Goal: Task Accomplishment & Management: Complete application form

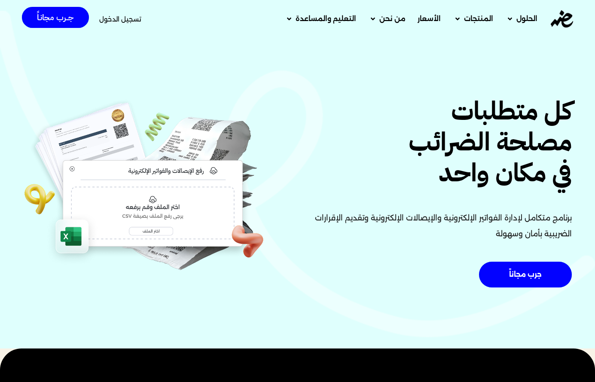
click at [116, 16] on span "تسجيل الدخول" at bounding box center [120, 19] width 42 height 6
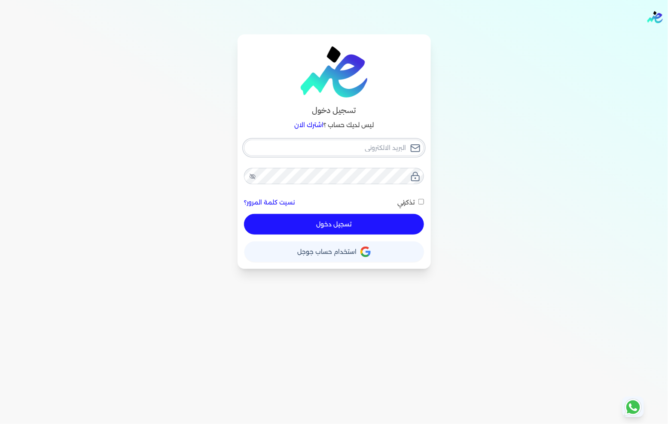
type input "[EMAIL_ADDRESS][DOMAIN_NAME]"
click at [331, 229] on button "تسجيل دخول" at bounding box center [333, 224] width 179 height 21
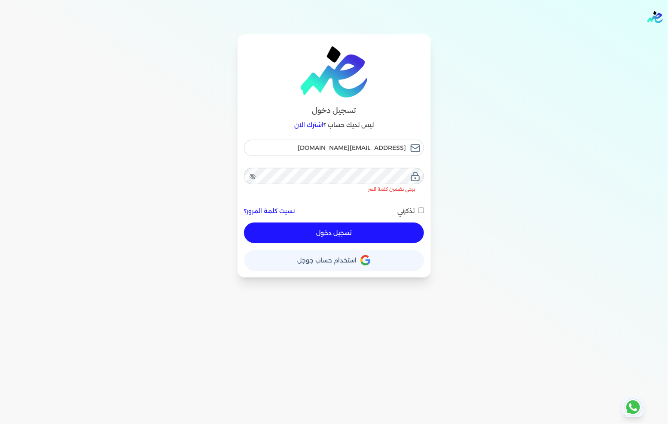
checkbox input "false"
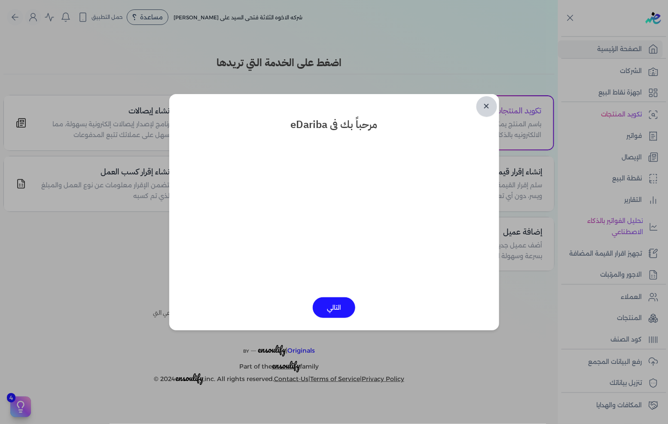
click at [481, 106] on link "✕" at bounding box center [486, 106] width 21 height 21
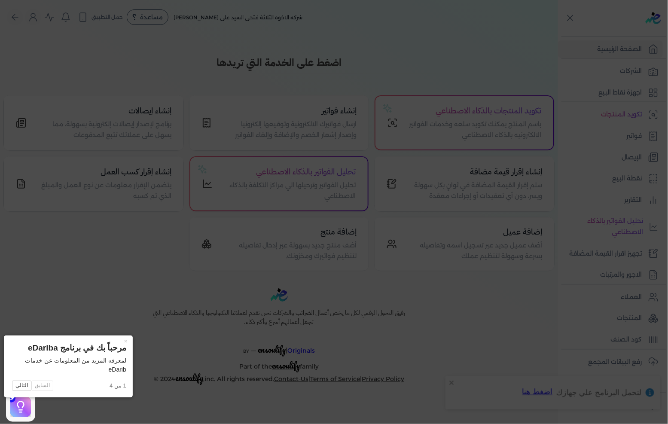
click at [384, 147] on icon at bounding box center [334, 212] width 668 height 424
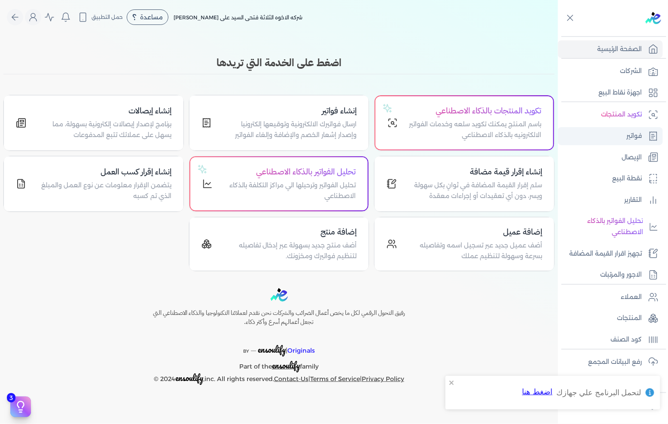
click at [619, 138] on link "فواتير" at bounding box center [610, 136] width 105 height 18
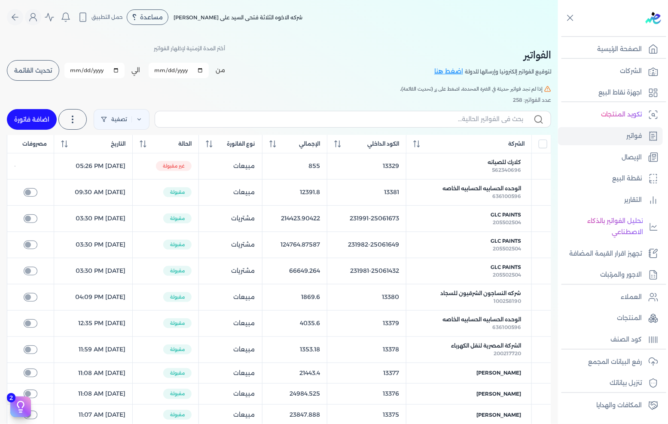
click at [45, 70] on span "تحديث القائمة" at bounding box center [33, 70] width 38 height 6
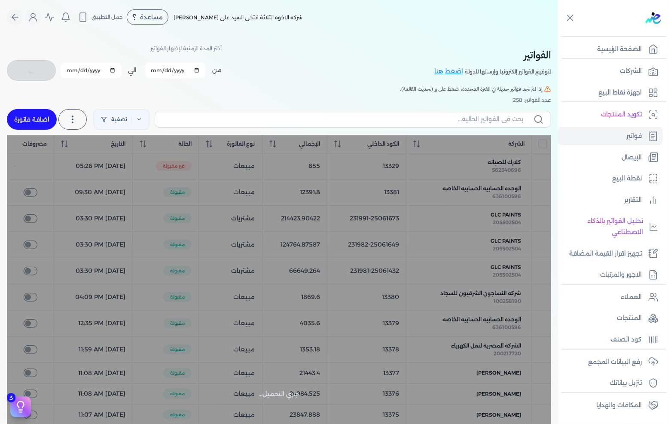
checkbox input "false"
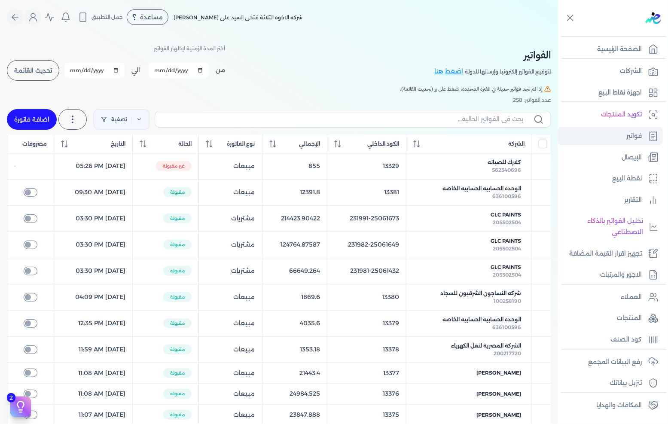
click at [612, 132] on link "فواتير" at bounding box center [610, 136] width 105 height 18
click at [32, 119] on link "اضافة فاتورة" at bounding box center [32, 119] width 50 height 21
click at [40, 125] on link "اضافة فاتورة" at bounding box center [32, 119] width 50 height 21
click at [40, 123] on link "اضافة فاتورة" at bounding box center [32, 119] width 50 height 21
click at [630, 159] on p "الإيصال" at bounding box center [632, 157] width 20 height 11
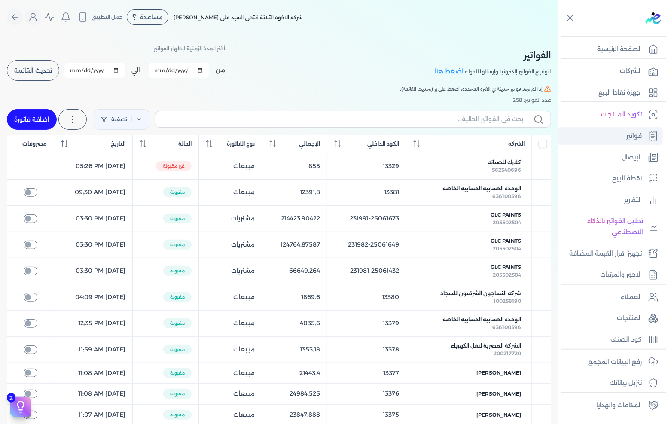
click at [629, 134] on p "فواتير" at bounding box center [633, 136] width 15 height 11
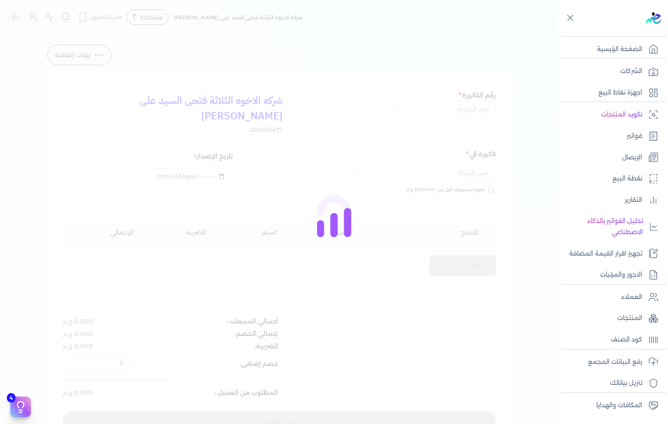
select select "EGP"
select select "B"
select select "EGS"
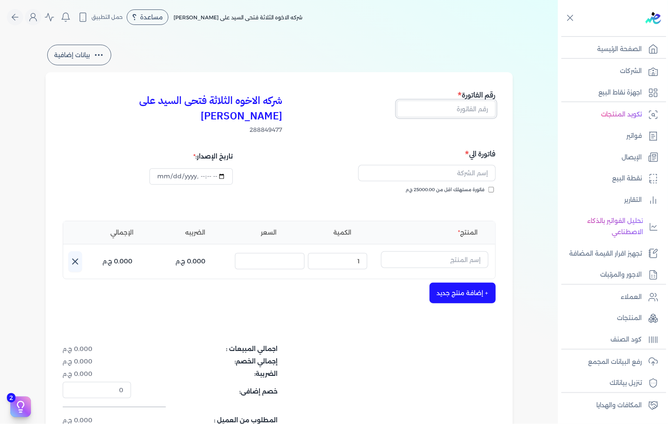
click at [465, 113] on input "text" at bounding box center [446, 108] width 99 height 16
type input "13382"
click at [430, 365] on div "اجمالي المبيعات : 0.000 ج.م إجمالي الخصم: 0.000 ج.م الضريبة: 0.000 ج.م خصم إضاف…" at bounding box center [279, 384] width 433 height 81
click at [468, 165] on input "text" at bounding box center [426, 173] width 137 height 16
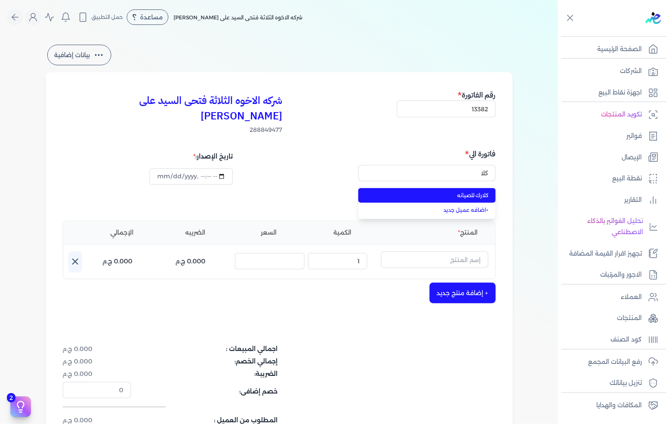
click at [462, 192] on span "كلارك للصيانه" at bounding box center [431, 196] width 113 height 8
type input "كلارك للصيانه"
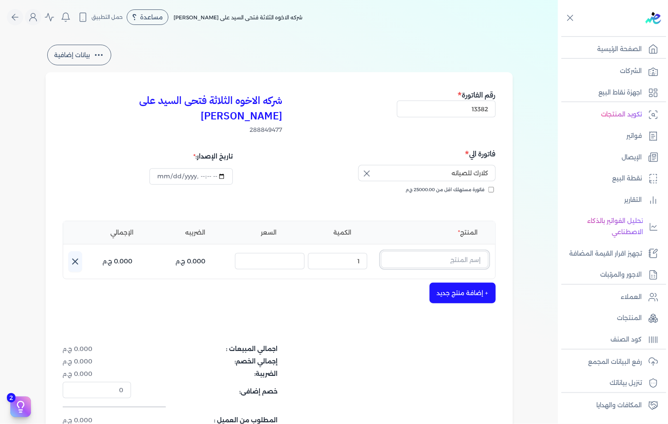
click at [436, 251] on input "text" at bounding box center [434, 259] width 107 height 16
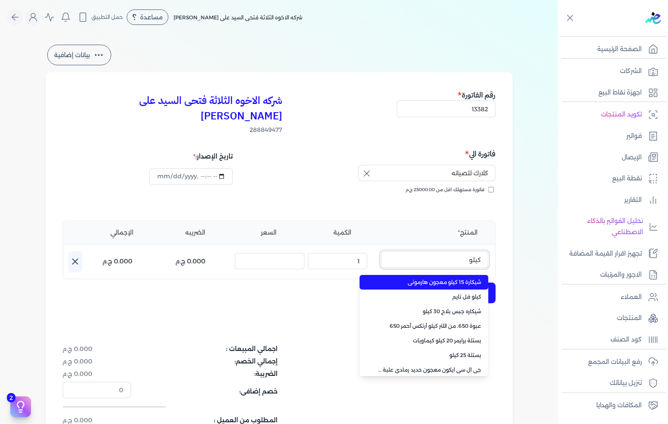
click at [381, 251] on button "كيلو" at bounding box center [434, 261] width 107 height 20
type input "كيلو ف"
click at [430, 278] on span "كيلو فل تايم" at bounding box center [429, 282] width 105 height 8
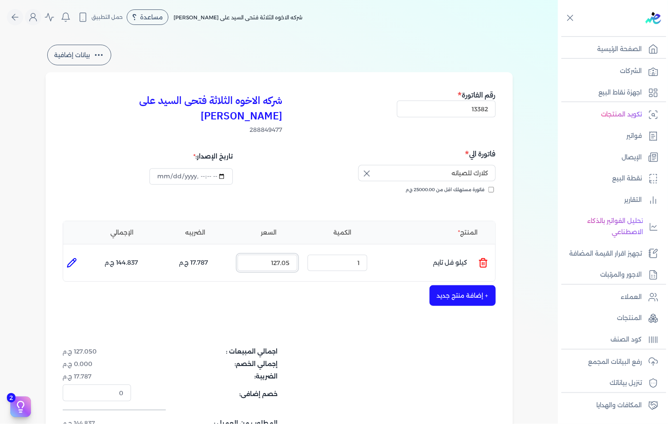
click at [277, 255] on input "127.05" at bounding box center [267, 263] width 60 height 16
type input "160"
click at [444, 285] on button "+ إضافة منتج جديد" at bounding box center [462, 295] width 66 height 21
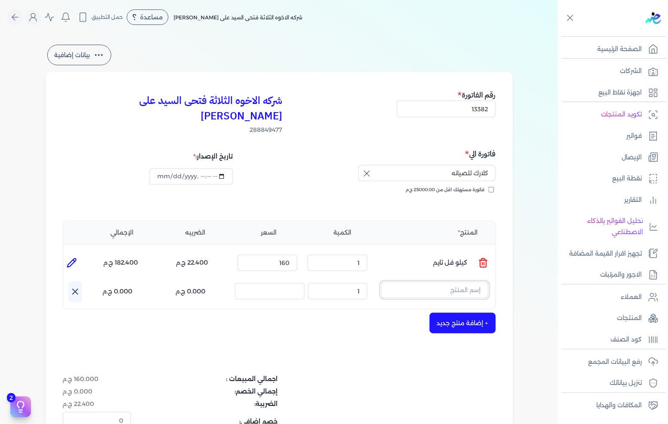
click at [449, 282] on input "text" at bounding box center [434, 290] width 107 height 16
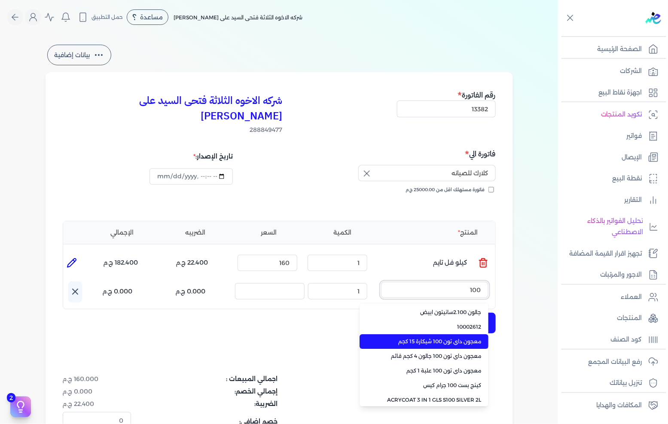
type input "100"
click at [437, 338] on span "معجون داي تون 100 شيكارة 15 كجم" at bounding box center [429, 342] width 105 height 8
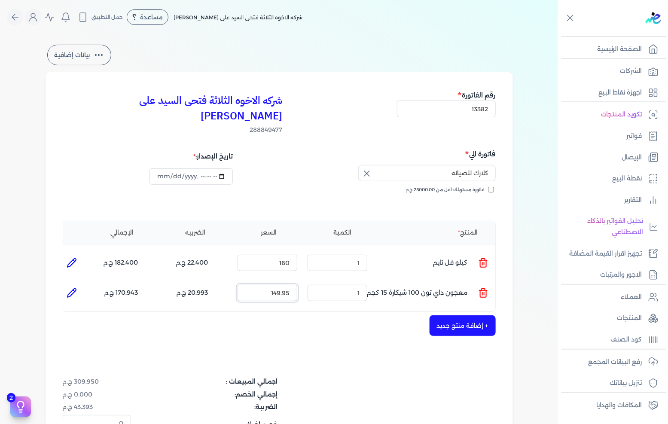
click at [277, 285] on input "149.95" at bounding box center [267, 293] width 60 height 16
type input "178"
click at [483, 315] on button "+ إضافة منتج جديد" at bounding box center [462, 325] width 66 height 21
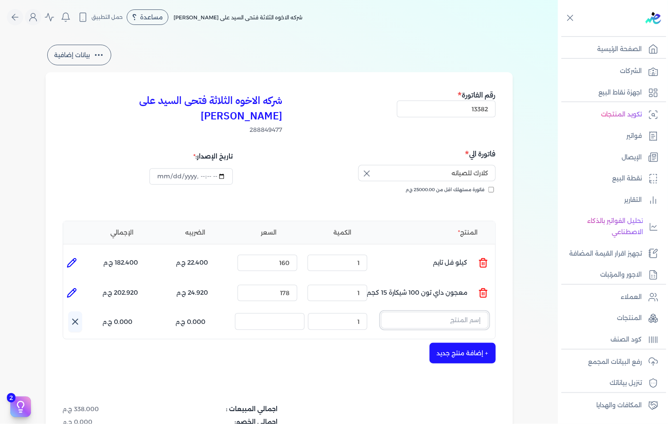
click at [459, 312] on input "text" at bounding box center [434, 320] width 107 height 16
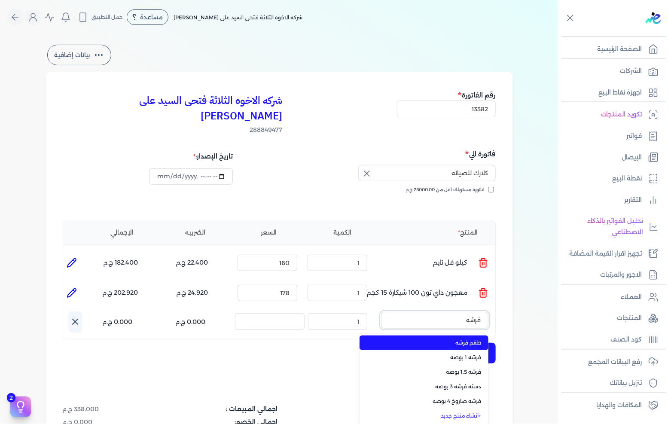
type input "فرشه"
click at [457, 339] on span "طقم فرشه" at bounding box center [429, 343] width 105 height 8
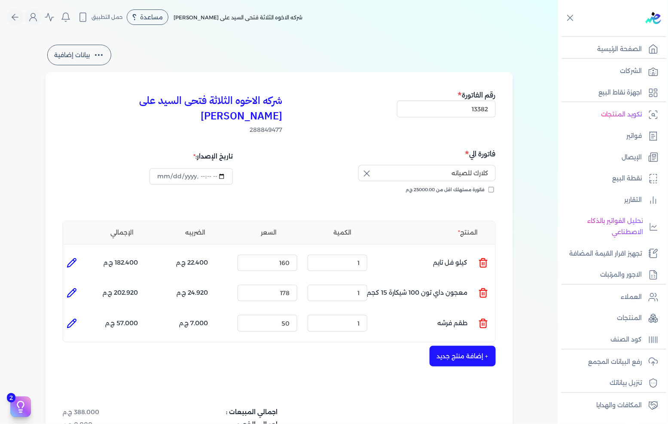
click at [73, 319] on icon at bounding box center [71, 323] width 9 height 9
type input "طقم فرشه"
type input "50"
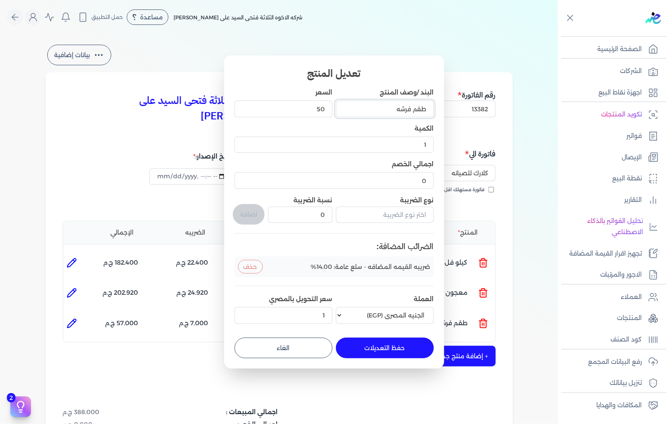
drag, startPoint x: 374, startPoint y: 109, endPoint x: 469, endPoint y: 109, distance: 94.9
click at [468, 109] on dialog "تعديل المنتج البند /وصف المنتج طقم فرشه السعر 50 الكمية 1 اجمالي الخصم 0 نوع ال…" at bounding box center [334, 212] width 668 height 424
type input "دسته فرشه 2 بوصه"
click at [354, 341] on button "حفظ التعديلات" at bounding box center [385, 348] width 98 height 21
type input "0"
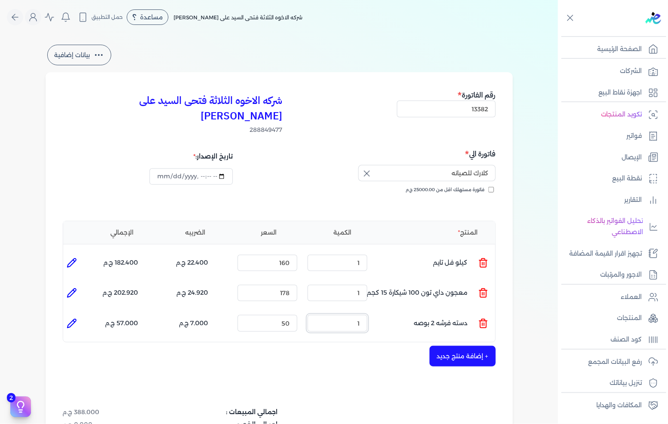
click at [356, 315] on input "1" at bounding box center [337, 323] width 60 height 16
type input "2"
click at [286, 315] on input "50" at bounding box center [267, 323] width 60 height 16
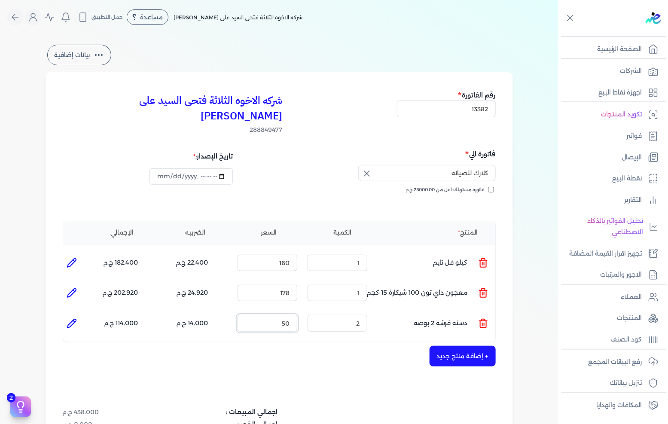
click at [286, 315] on input "50" at bounding box center [267, 323] width 60 height 16
type input "40"
click at [76, 318] on icon at bounding box center [72, 323] width 10 height 10
type input "دسته فرشه 2 بوصه"
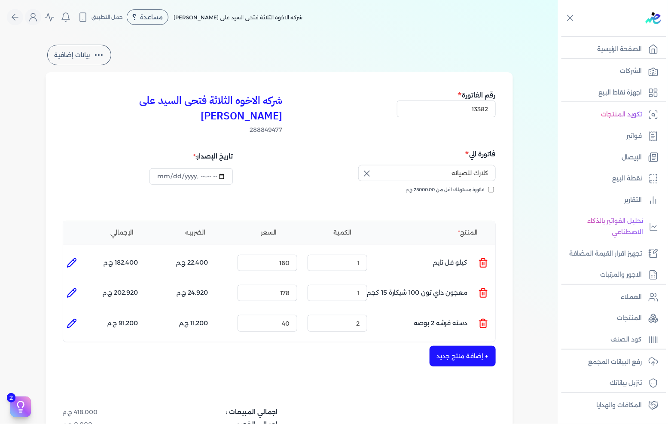
type input "40"
type input "2"
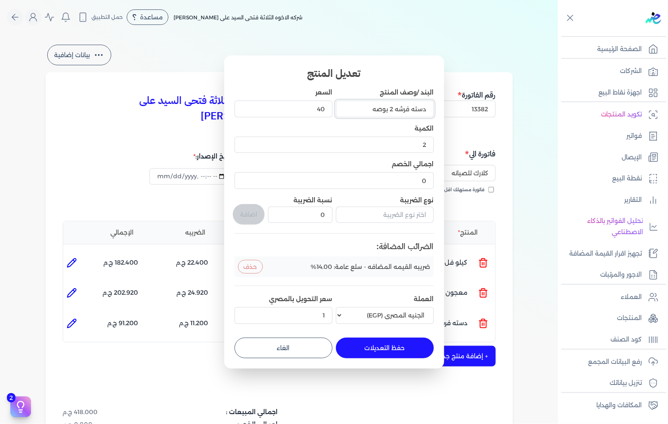
drag, startPoint x: 411, startPoint y: 108, endPoint x: 469, endPoint y: 112, distance: 57.6
click at [468, 112] on dialog "تعديل المنتج البند /وصف المنتج دسته فرشه 2 بوصه السعر 40 الكمية 2 اجمالي الخصم …" at bounding box center [334, 212] width 668 height 424
type input "فرشه 2 بوصه"
click at [391, 340] on button "حفظ التعديلات" at bounding box center [385, 348] width 98 height 21
type input "0"
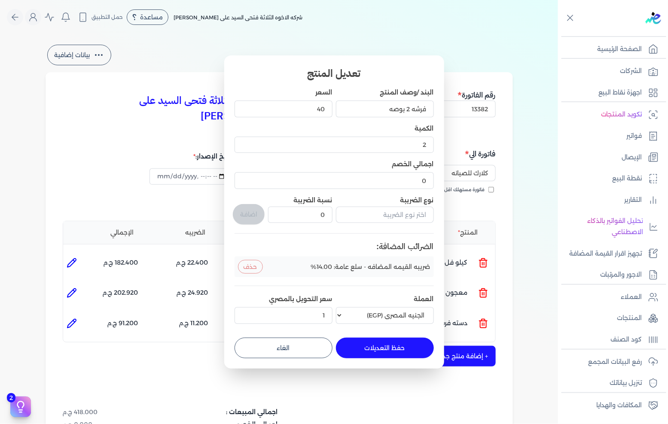
type input "1"
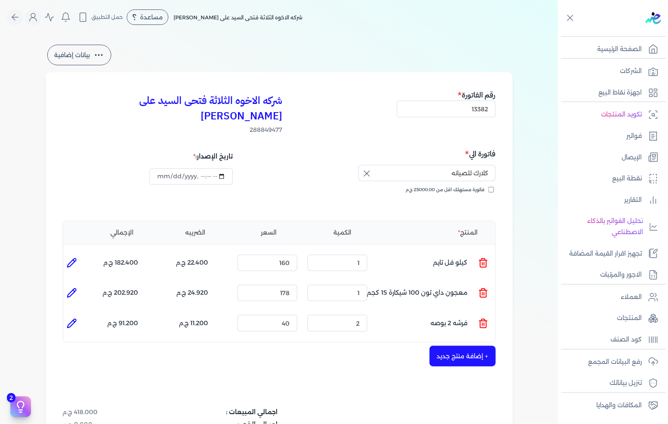
click at [464, 346] on button "+ إضافة منتج جديد" at bounding box center [462, 356] width 66 height 21
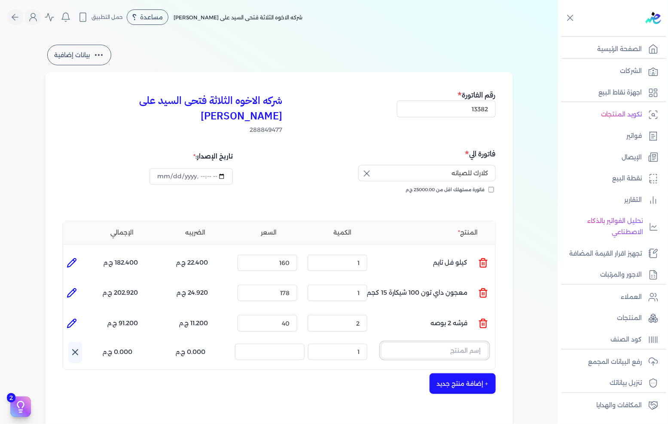
click at [441, 342] on input "text" at bounding box center [434, 350] width 107 height 16
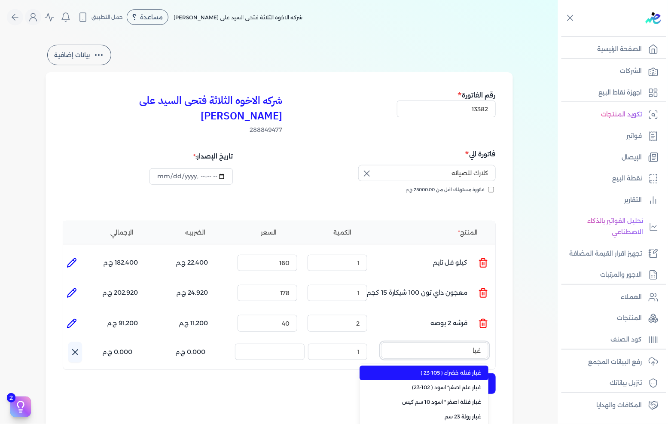
type input "غيار"
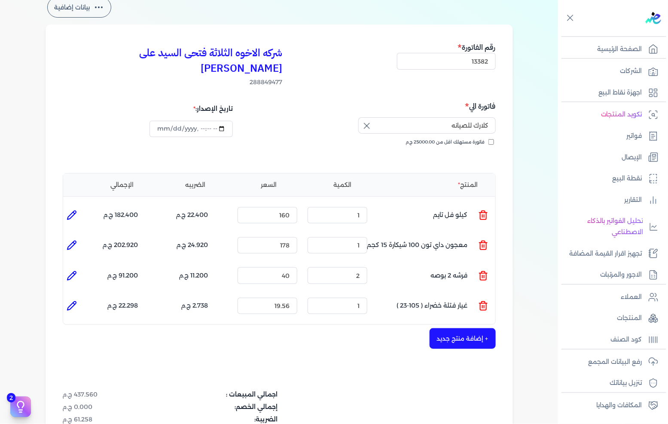
click at [486, 303] on icon at bounding box center [483, 306] width 6 height 7
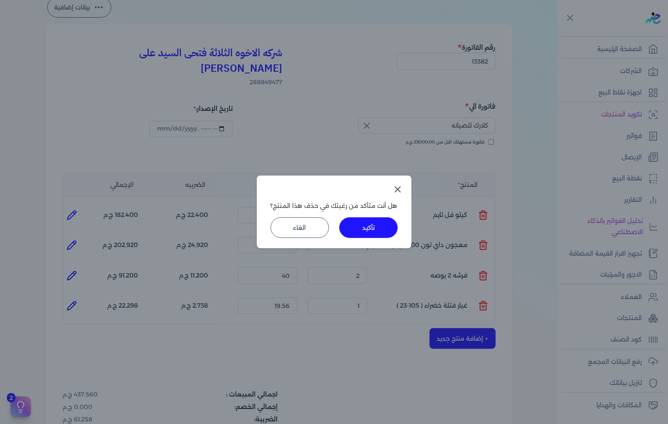
click at [374, 231] on button "تأكيد" at bounding box center [368, 227] width 58 height 21
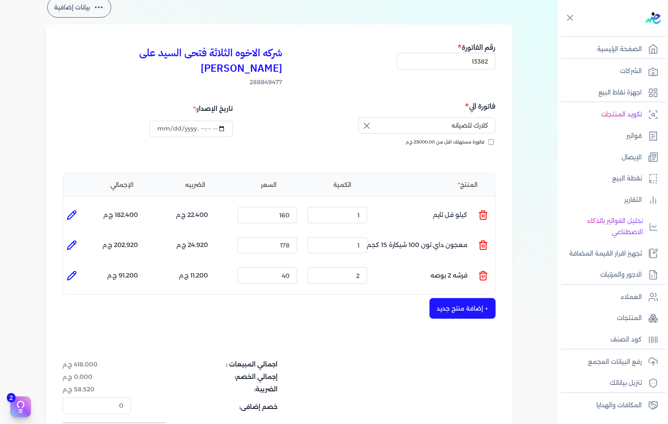
click at [456, 298] on button "+ إضافة منتج جديد" at bounding box center [462, 308] width 66 height 21
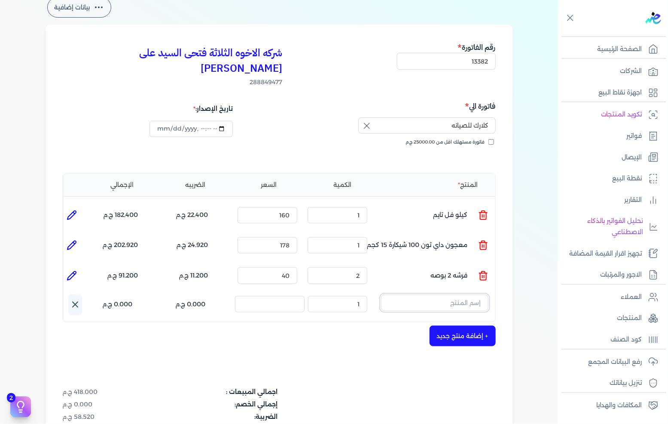
click at [460, 295] on input "text" at bounding box center [434, 303] width 107 height 16
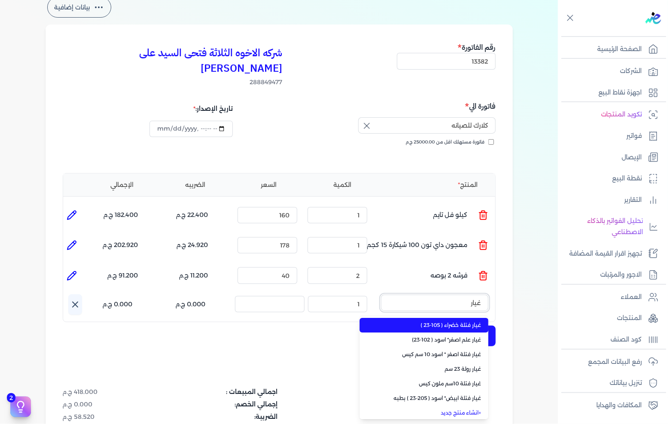
type input "غيار"
click at [451, 321] on span "غيار فتلة خضراء ( 105-23 )" at bounding box center [429, 325] width 105 height 8
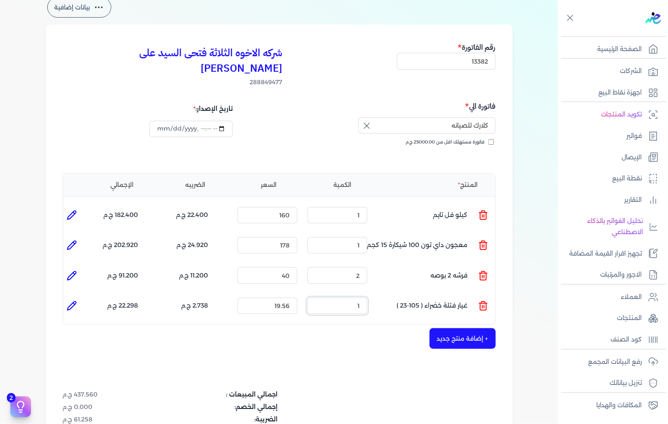
click at [353, 298] on input "1" at bounding box center [337, 306] width 60 height 16
type input "2"
click at [278, 298] on input "19.56" at bounding box center [267, 306] width 60 height 16
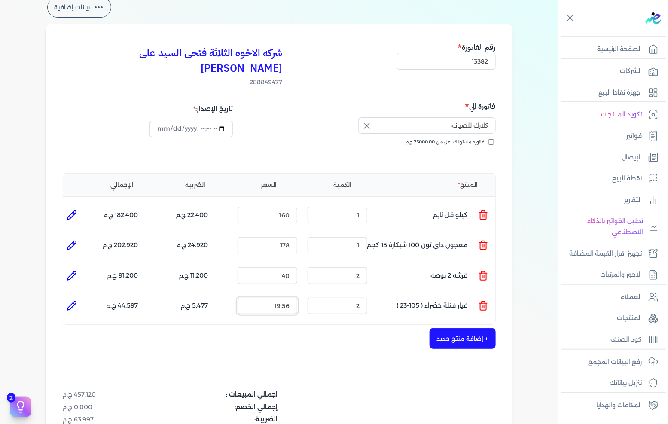
click at [278, 298] on input "19.56" at bounding box center [267, 306] width 60 height 16
type input "30"
click at [451, 328] on button "+ إضافة منتج جديد" at bounding box center [462, 338] width 66 height 21
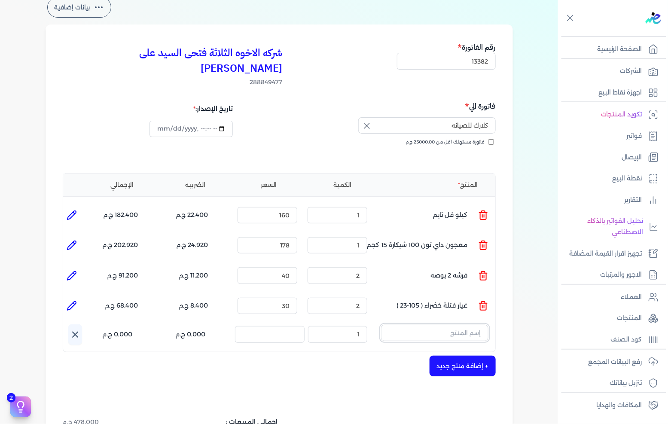
click at [441, 325] on input "text" at bounding box center [434, 333] width 107 height 16
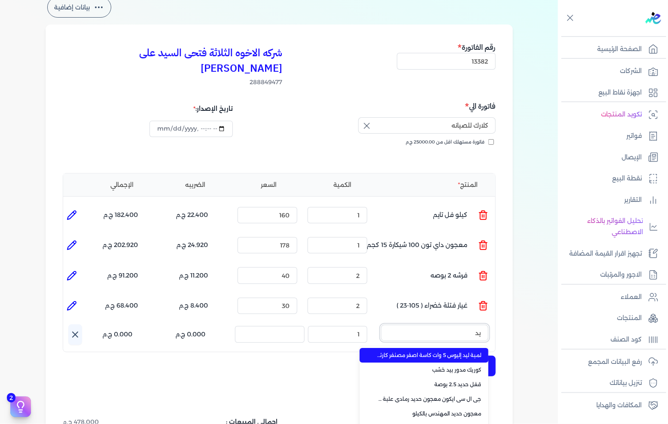
click at [381, 325] on button "يد" at bounding box center [434, 335] width 107 height 20
type input "يد شا"
click at [436, 351] on span "يد شاسيه 22 سم" at bounding box center [429, 355] width 105 height 8
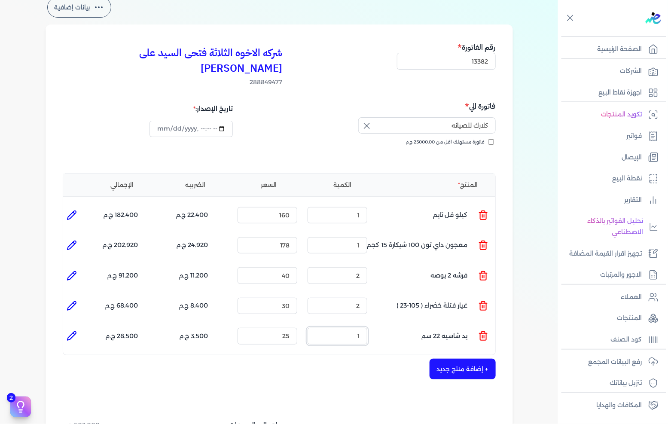
click at [365, 328] on input "1" at bounding box center [337, 336] width 60 height 16
type input "2"
click at [457, 359] on button "+ إضافة منتج جديد" at bounding box center [462, 369] width 66 height 21
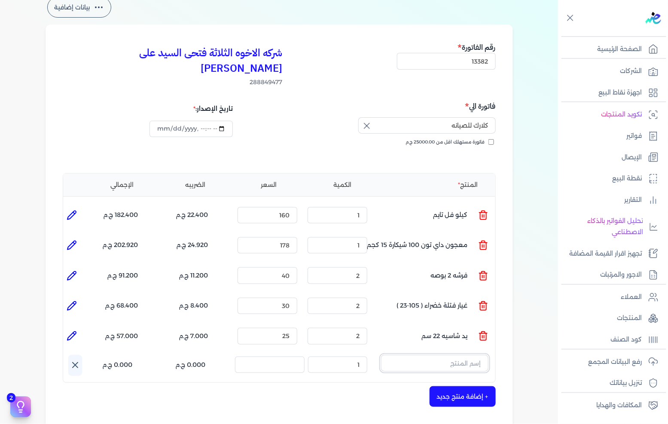
click at [418, 355] on input "text" at bounding box center [434, 363] width 107 height 16
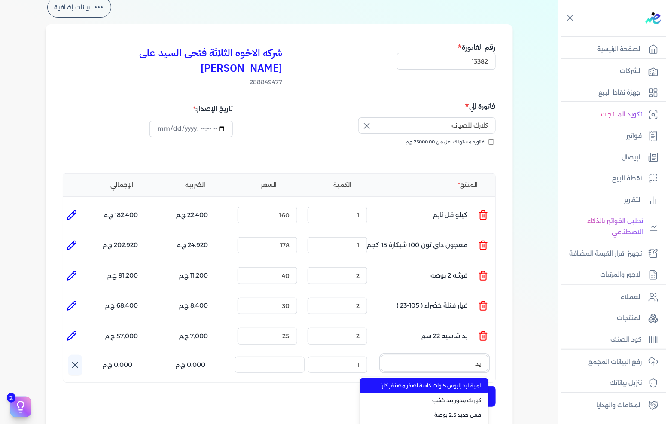
click at [381, 355] on button "يد" at bounding box center [434, 365] width 107 height 20
type input "يد رو"
click at [440, 382] on span "يد روله لاكيه 10 سم" at bounding box center [429, 386] width 105 height 8
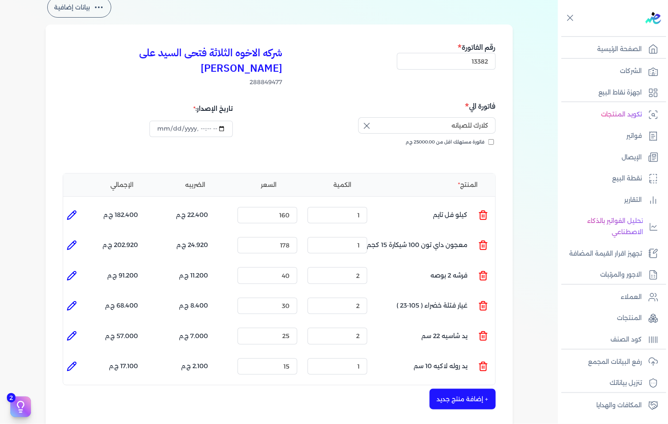
click at [347, 359] on div "الكمية : 1" at bounding box center [337, 366] width 67 height 23
click at [351, 358] on input "1" at bounding box center [337, 366] width 60 height 16
type input "2"
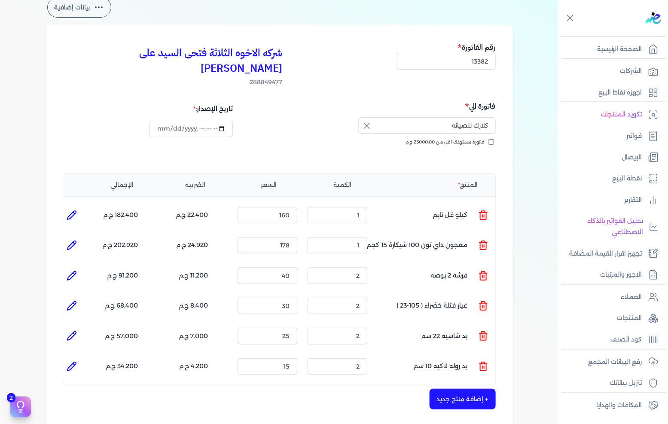
click at [474, 389] on button "+ إضافة منتج جديد" at bounding box center [462, 399] width 66 height 21
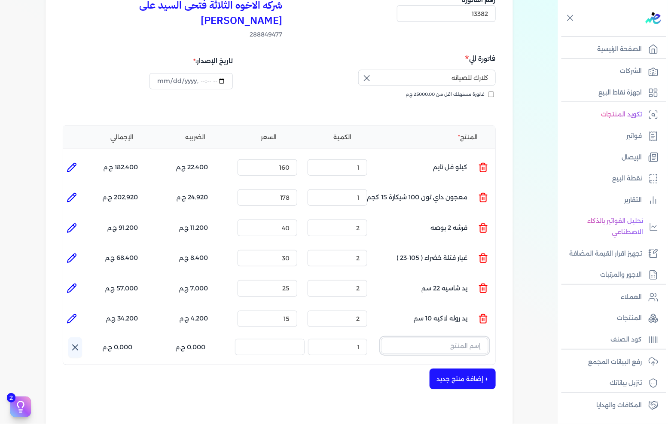
click at [467, 338] on input "text" at bounding box center [434, 346] width 107 height 16
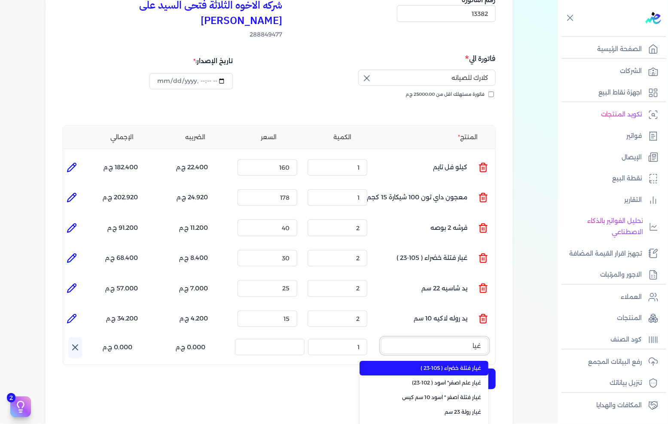
type input "غيار"
type input "3"
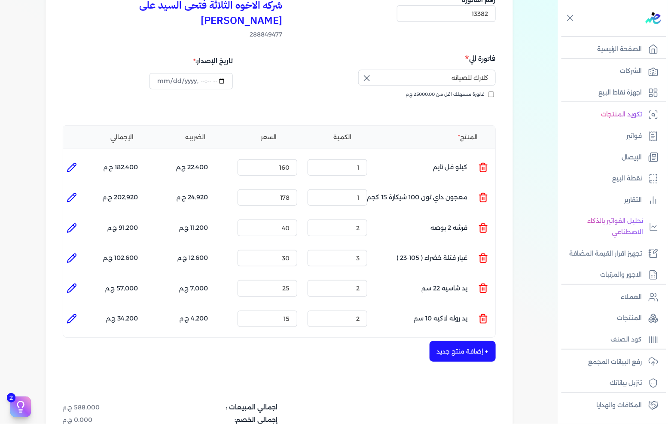
click at [474, 341] on button "+ إضافة منتج جديد" at bounding box center [462, 351] width 66 height 21
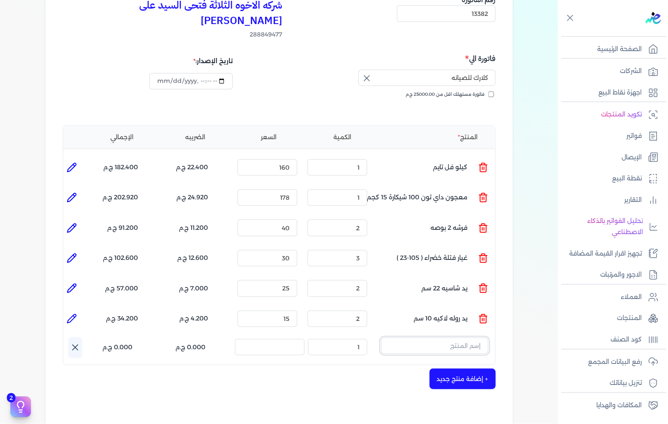
click at [449, 338] on input "text" at bounding box center [434, 346] width 107 height 16
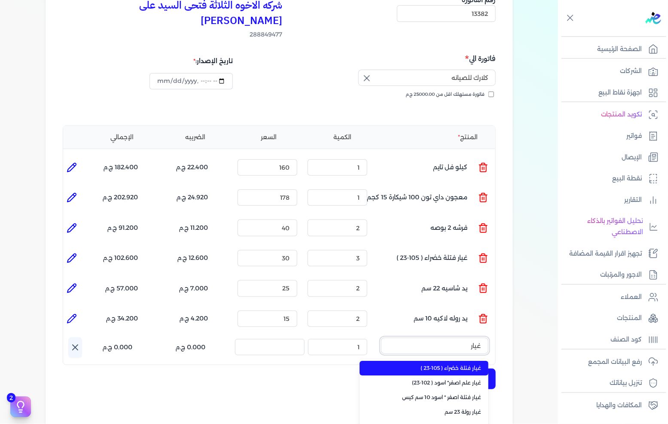
click at [381, 338] on button "غيار" at bounding box center [434, 348] width 107 height 20
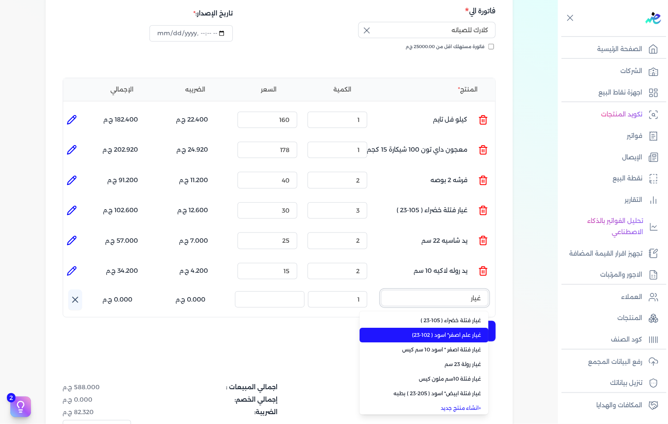
scroll to position [2, 0]
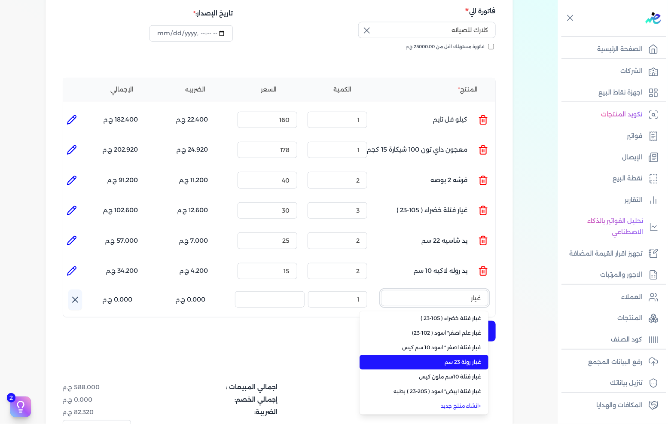
type input "غيار"
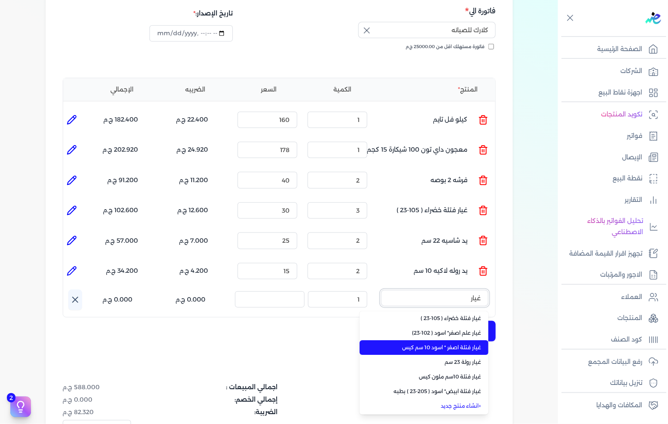
scroll to position [191, 0]
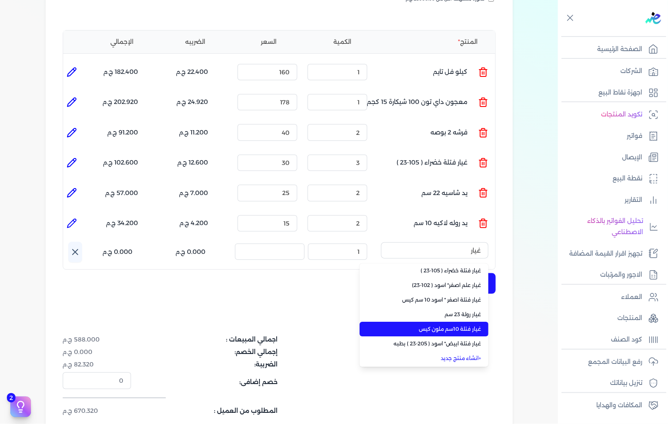
click at [455, 325] on span "غيار فتلة 10سم ملون كيس" at bounding box center [429, 329] width 105 height 8
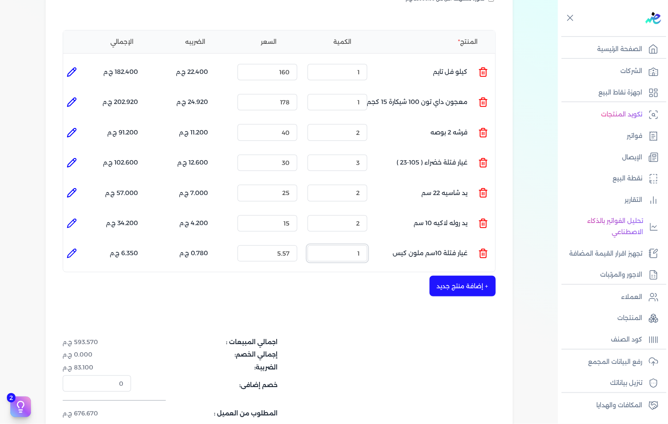
click at [353, 245] on input "1" at bounding box center [337, 253] width 60 height 16
click at [354, 245] on input "1" at bounding box center [337, 253] width 60 height 16
type input "2"
click at [289, 245] on input "5.57" at bounding box center [267, 253] width 60 height 16
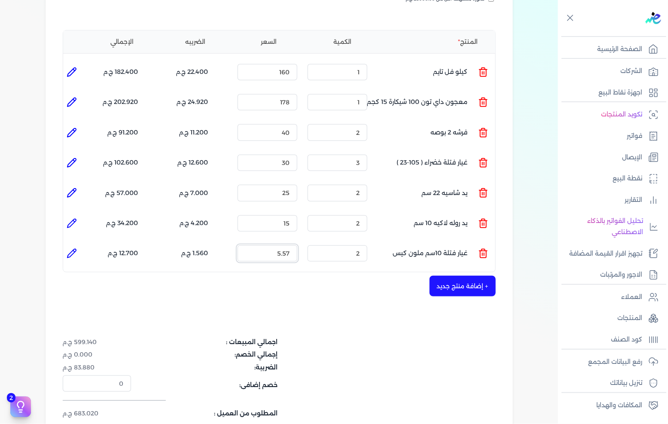
click at [289, 245] on input "5.57" at bounding box center [267, 253] width 60 height 16
type input "10"
click at [451, 276] on button "+ إضافة منتج جديد" at bounding box center [462, 286] width 66 height 21
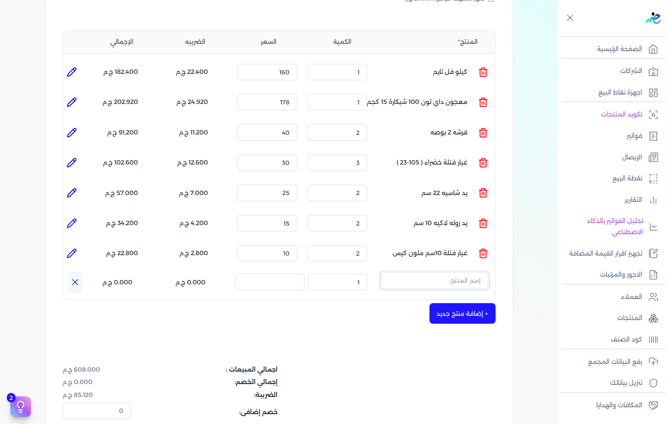
click at [456, 272] on input "text" at bounding box center [434, 280] width 107 height 16
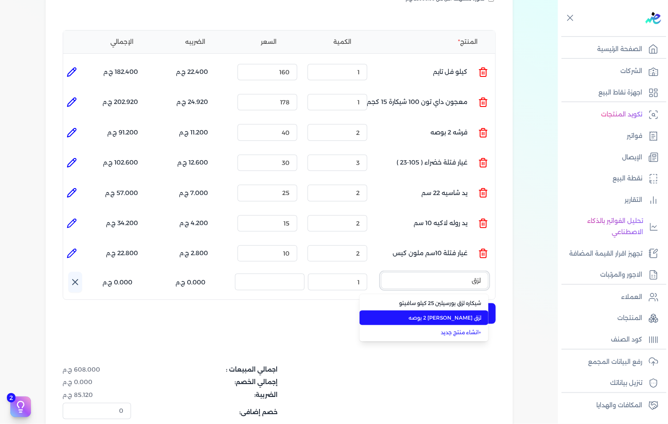
type input "لزق"
click at [452, 314] on span "لزق [PERSON_NAME] 2 بوصه" at bounding box center [429, 318] width 105 height 8
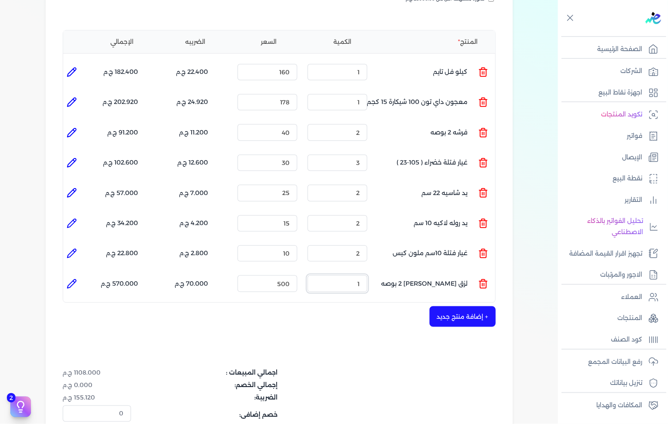
click at [341, 275] on input "1" at bounding box center [337, 283] width 60 height 16
type input "10"
click at [360, 314] on div "شركه الاخوه الثلاثة فتحى السيد على [PERSON_NAME] 288849477 رقم الفاتورة 13382 ف…" at bounding box center [279, 190] width 467 height 619
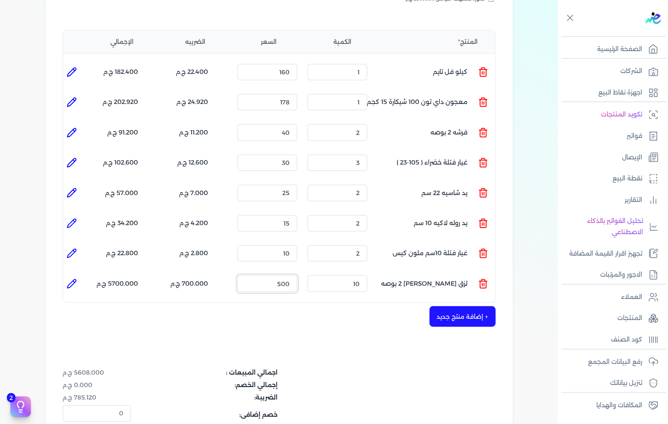
click at [285, 275] on input "500" at bounding box center [267, 283] width 60 height 16
type input "30"
click at [451, 306] on button "+ إضافة منتج جديد" at bounding box center [462, 316] width 66 height 21
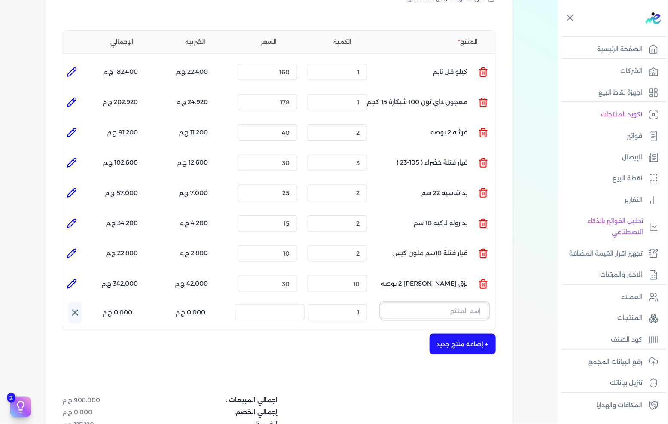
click at [458, 303] on input "text" at bounding box center [434, 311] width 107 height 16
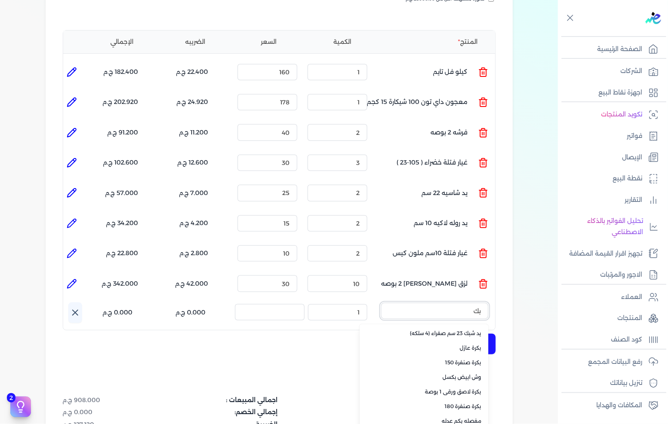
type input "بك"
click at [450, 402] on span "بكرة صنفرة 180" at bounding box center [429, 406] width 105 height 8
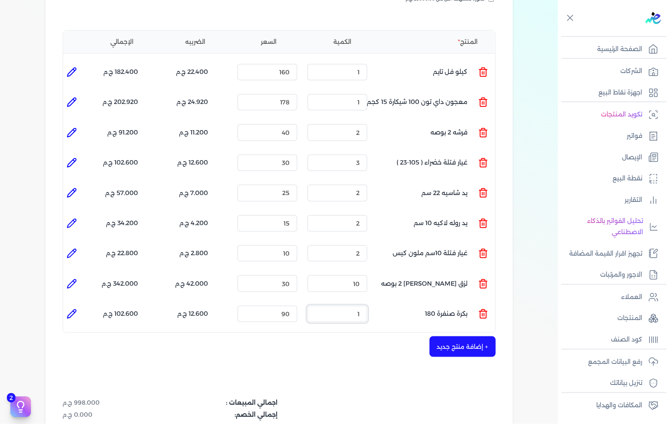
click at [353, 306] on input "1" at bounding box center [337, 314] width 60 height 16
type input "5"
click at [356, 336] on div "+ إضافة منتج جديد" at bounding box center [279, 346] width 433 height 21
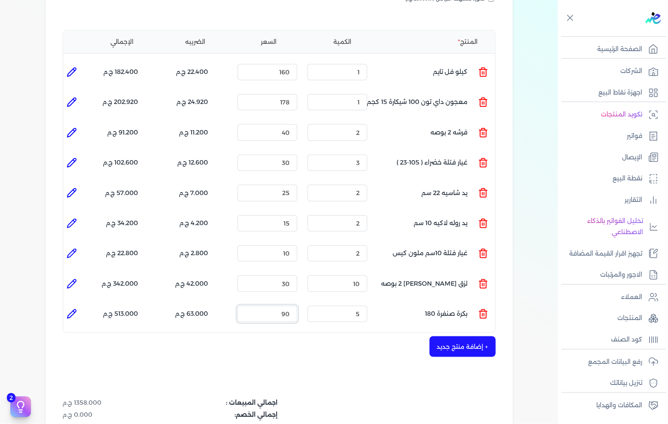
click at [274, 306] on input "90" at bounding box center [267, 314] width 60 height 16
type input "12"
type input "0"
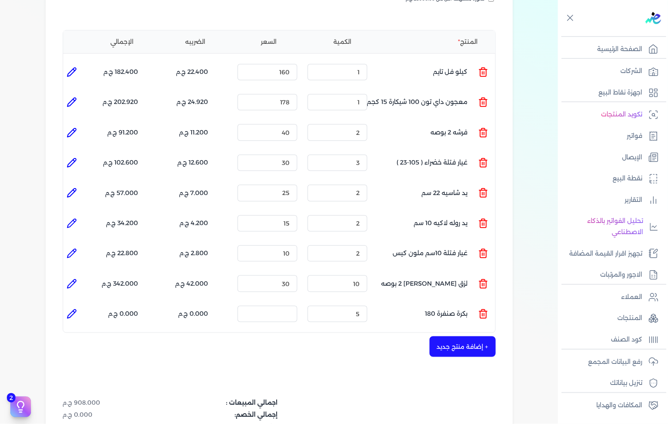
click at [79, 302] on ul at bounding box center [71, 313] width 17 height 23
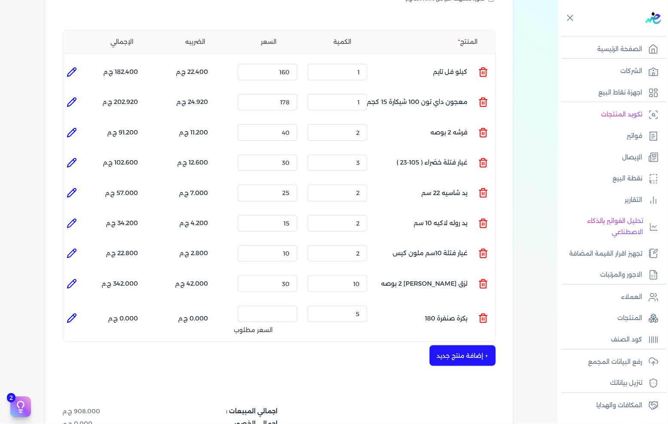
click at [74, 314] on icon at bounding box center [71, 318] width 9 height 9
type input "بكرة صنفرة 180"
type input "5"
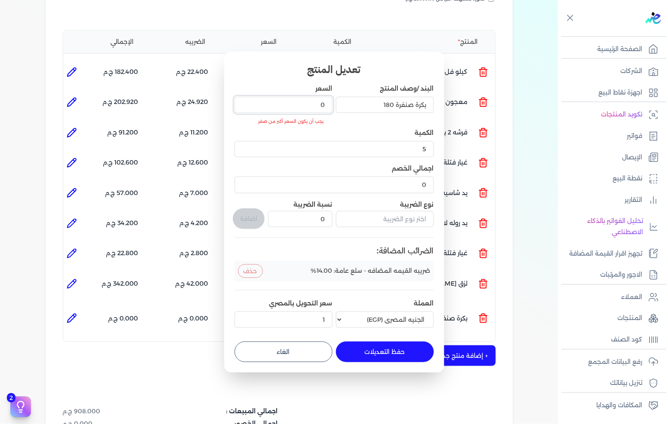
click at [305, 102] on input "0" at bounding box center [283, 105] width 98 height 16
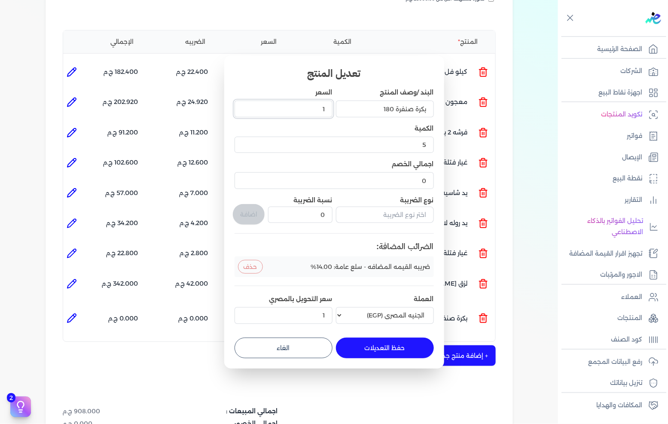
type input "12"
type input "12.5"
click at [370, 341] on button "حفظ التعديلات" at bounding box center [385, 348] width 98 height 21
type input "0"
type input "1"
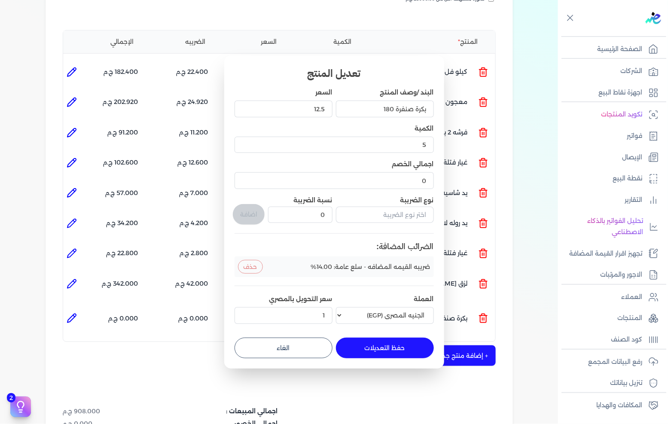
type input "12.5"
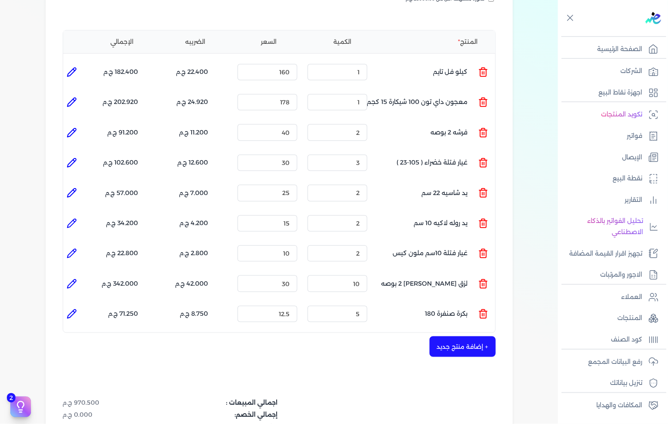
click at [465, 336] on button "+ إضافة منتج جديد" at bounding box center [462, 346] width 66 height 21
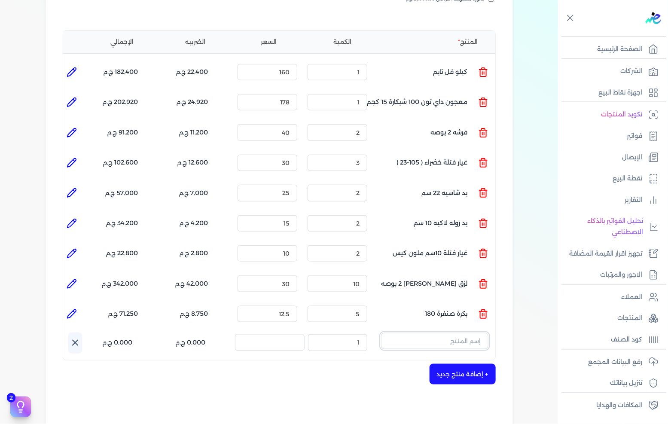
click at [466, 333] on input "text" at bounding box center [434, 341] width 107 height 16
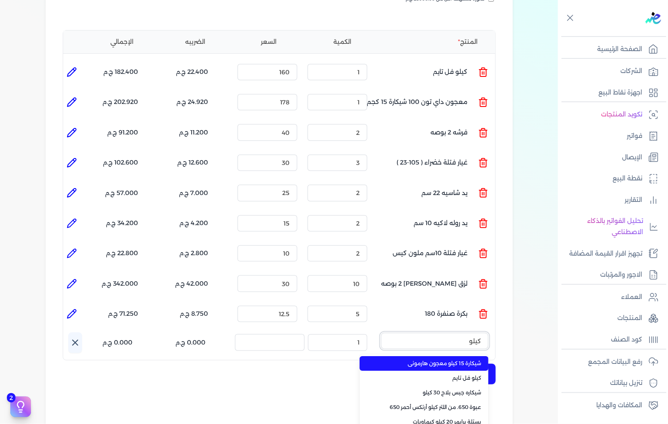
click at [381, 333] on button "كيلو" at bounding box center [434, 343] width 107 height 20
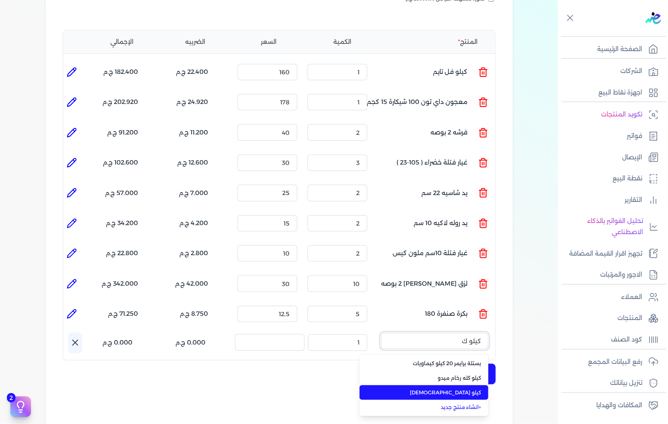
type input "كيلو ك"
click at [461, 389] on span "كيلو [DEMOGRAPHIC_DATA]" at bounding box center [429, 393] width 105 height 8
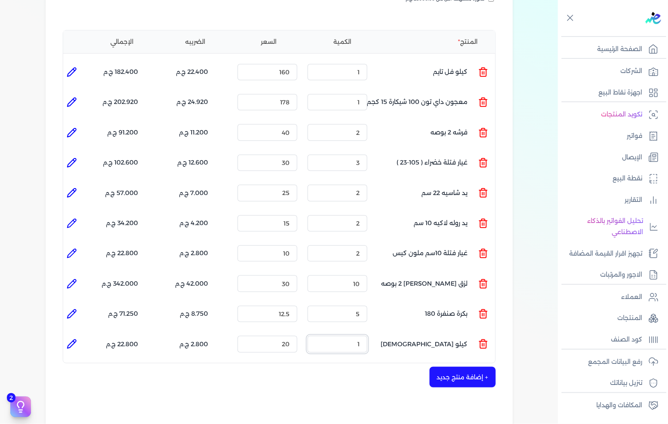
click at [353, 336] on input "1" at bounding box center [337, 344] width 60 height 16
type input "17"
type input "0"
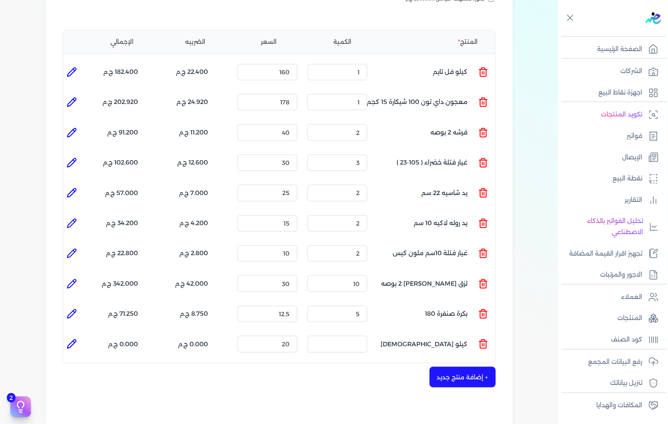
click at [73, 339] on icon at bounding box center [72, 344] width 10 height 10
type input "كيلو [DEMOGRAPHIC_DATA]"
type input "20"
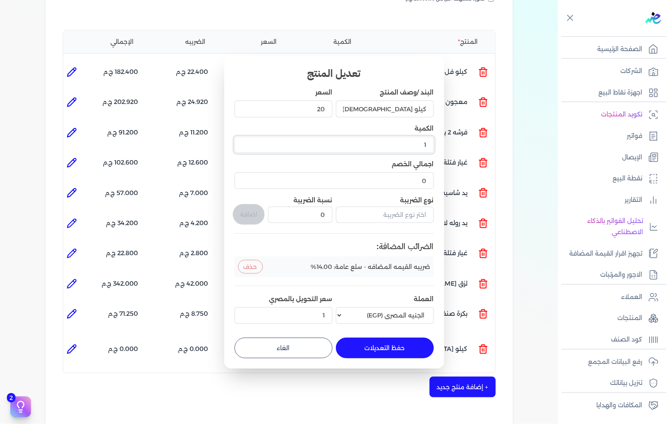
click at [393, 145] on input "1" at bounding box center [333, 145] width 199 height 16
type input "17"
type input "17.100"
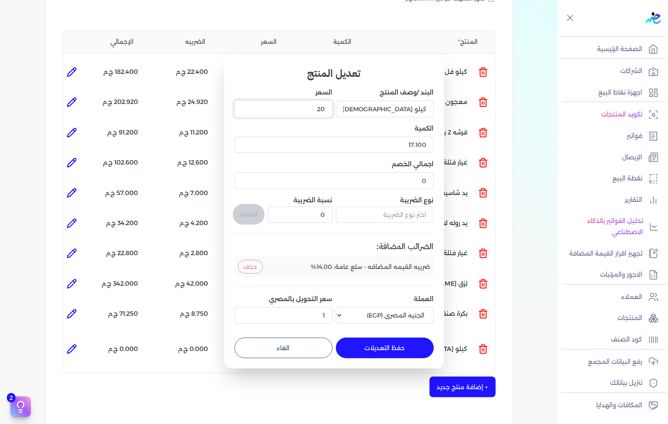
click at [310, 106] on input "20" at bounding box center [283, 108] width 98 height 16
type input "18"
type input "18.50"
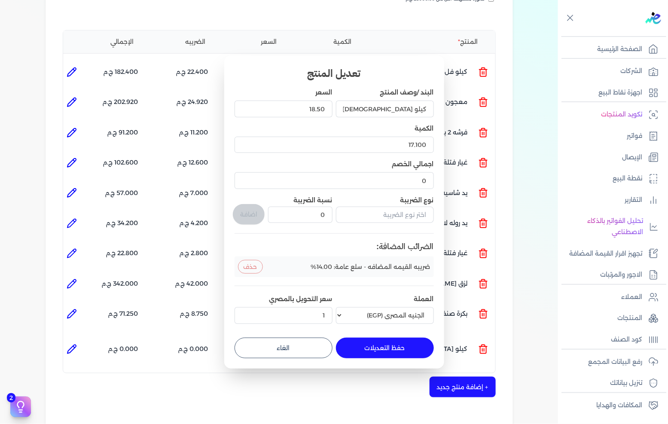
click at [391, 344] on button "حفظ التعديلات" at bounding box center [385, 348] width 98 height 21
type input "0"
type input "1"
type input "17.1"
type input "18.5"
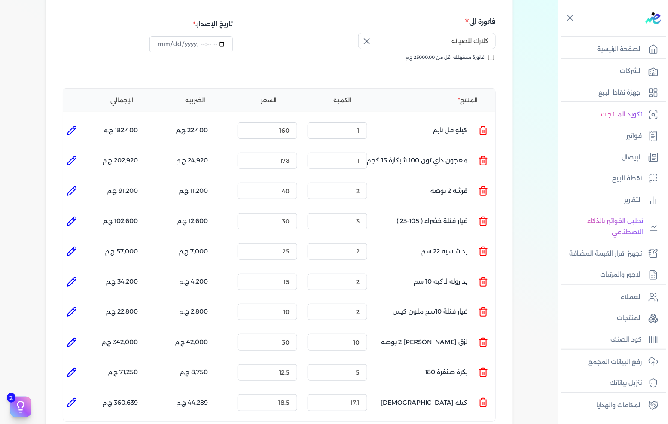
scroll to position [143, 0]
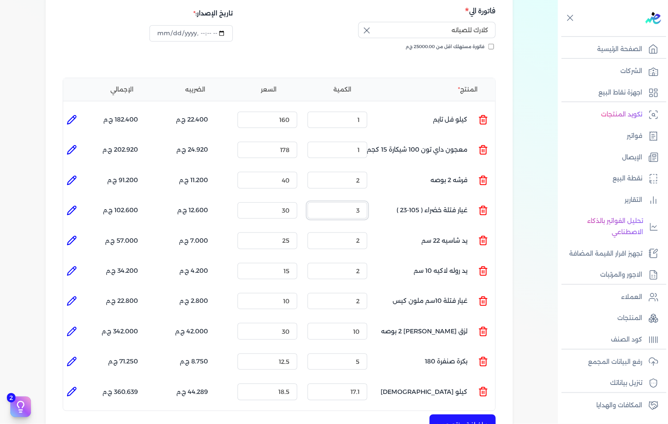
click at [344, 202] on input "3" at bounding box center [337, 210] width 60 height 16
type input "2"
click at [537, 204] on div "بيانات إضافية شركه الاخوه الثلاثة فتحى السيد على [PERSON_NAME] 288849477 رقم ال…" at bounding box center [279, 254] width 558 height 708
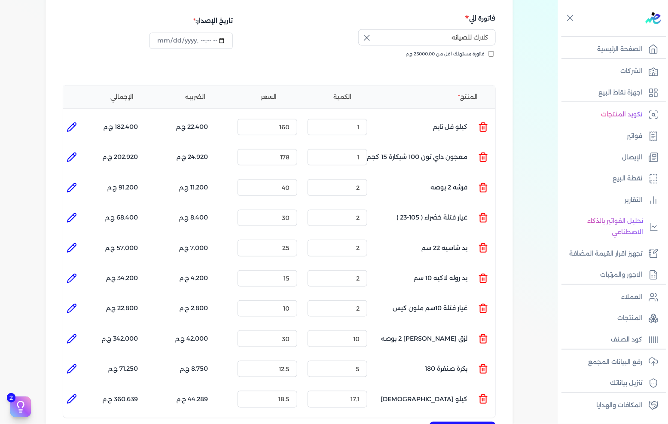
scroll to position [48, 0]
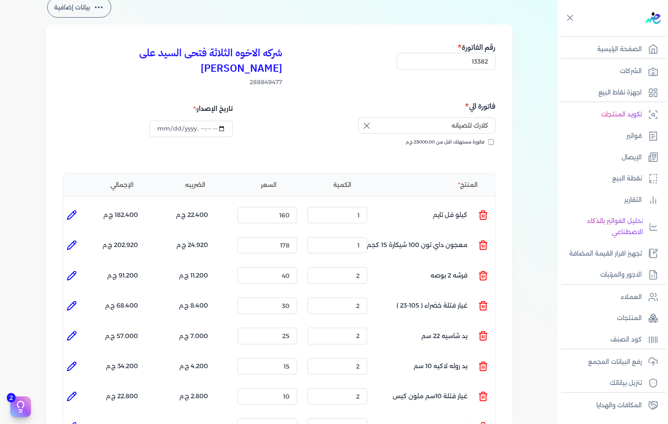
click at [72, 207] on li at bounding box center [71, 215] width 17 height 17
type input "كيلو فل تايم"
type input "160"
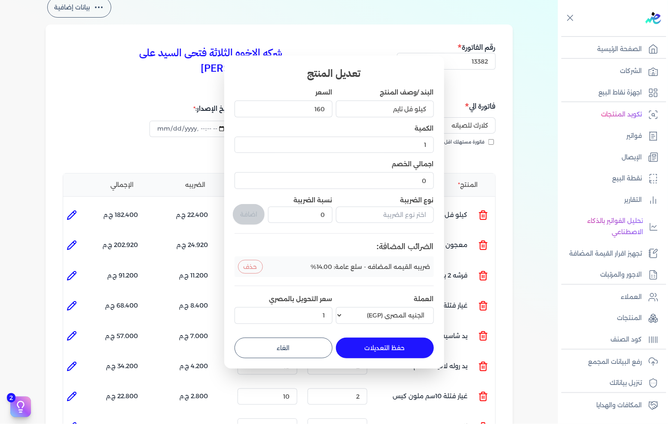
drag, startPoint x: 308, startPoint y: 357, endPoint x: 199, endPoint y: 325, distance: 113.5
click at [307, 357] on button "الغاء" at bounding box center [283, 348] width 98 height 21
type input "0"
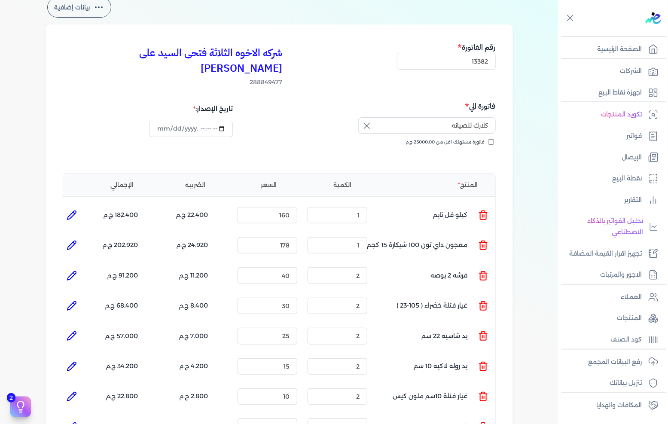
click at [69, 240] on icon at bounding box center [72, 245] width 10 height 10
type input "معجون داي تون 100 شيكارة 15 كجم"
type input "178"
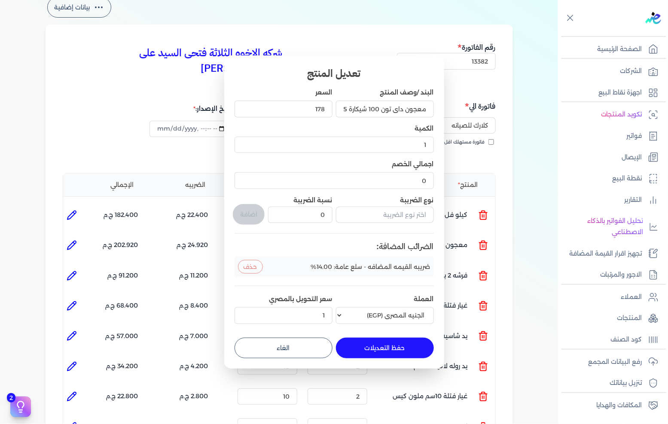
click at [280, 338] on button "الغاء" at bounding box center [283, 348] width 98 height 21
type input "0"
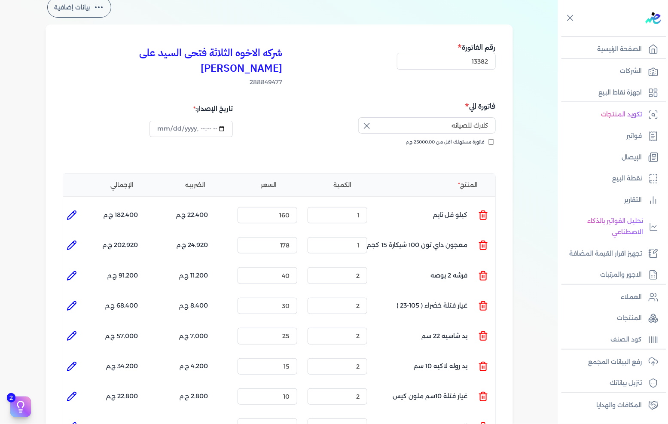
click at [70, 271] on icon at bounding box center [72, 276] width 10 height 10
type input "فرشه 2 بوصه"
type input "40"
type input "2"
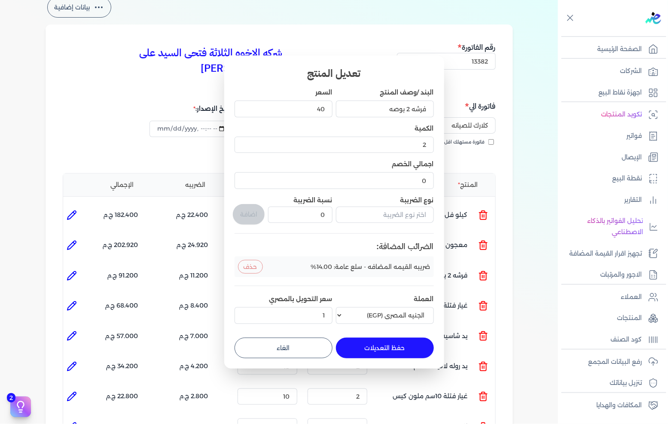
click at [269, 341] on button "الغاء" at bounding box center [283, 348] width 98 height 21
type input "0"
type input "1"
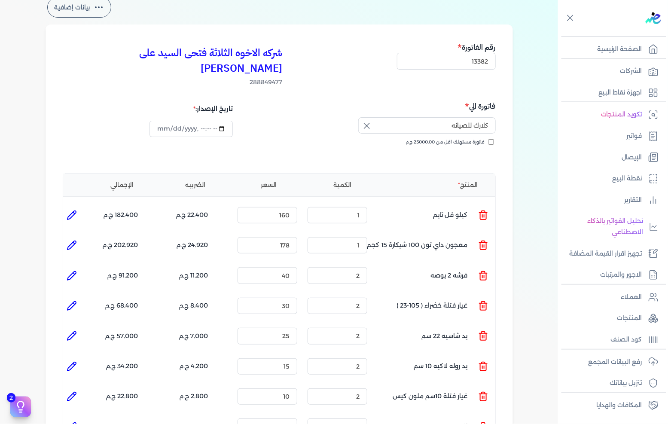
click at [76, 301] on icon at bounding box center [72, 306] width 10 height 10
type input "غيار فتلة خضراء ( 105-23 )"
type input "30"
type input "2"
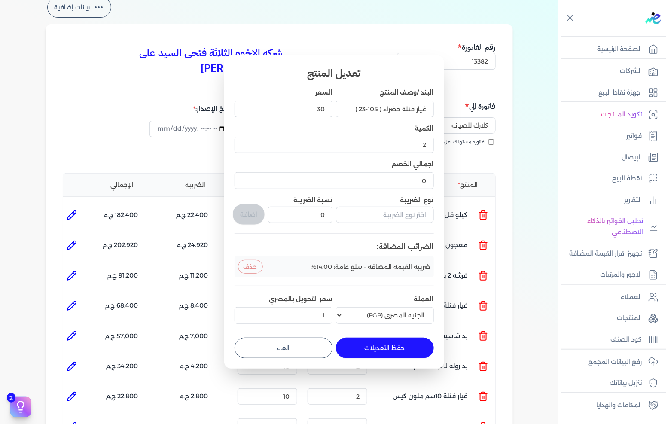
click at [290, 338] on button "الغاء" at bounding box center [283, 348] width 98 height 21
type input "0"
type input "1"
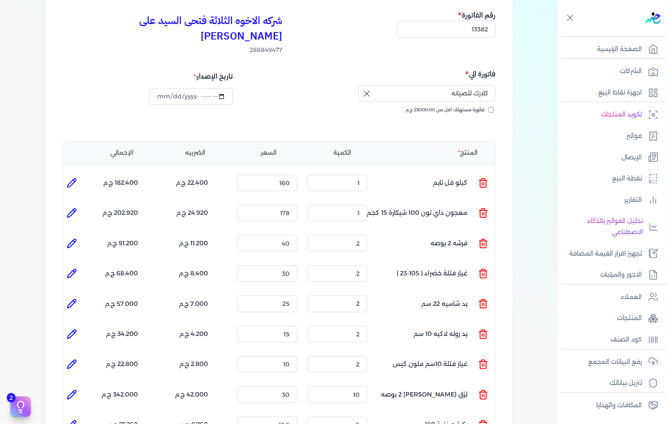
scroll to position [95, 0]
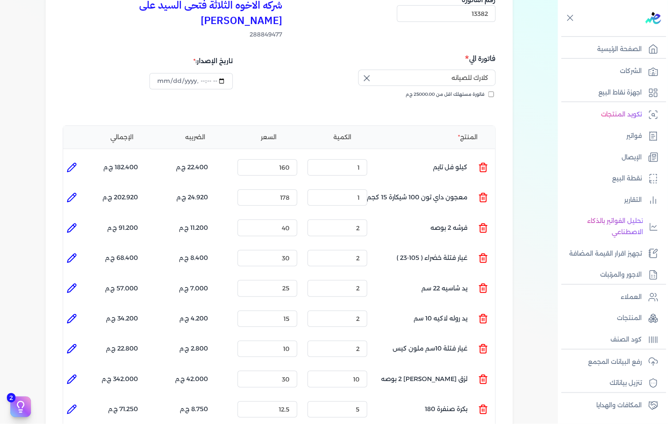
click at [68, 283] on icon at bounding box center [72, 288] width 10 height 10
type input "يد شاسيه 22 سم"
type input "25"
type input "2"
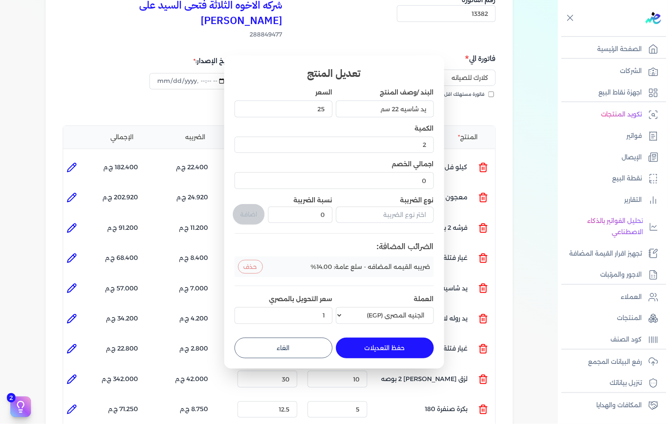
click at [275, 340] on button "الغاء" at bounding box center [283, 348] width 98 height 21
type input "0"
type input "1"
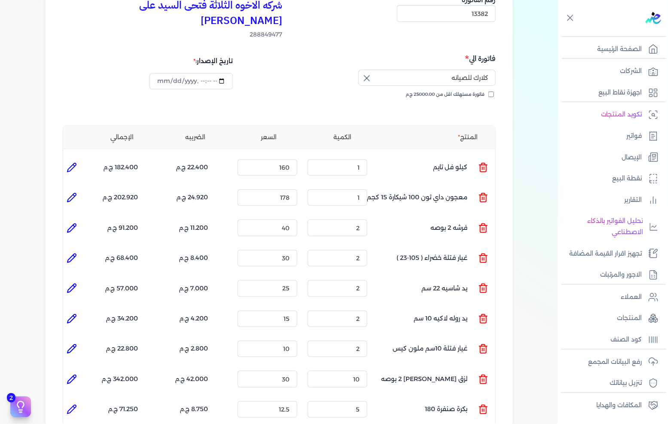
click at [73, 314] on icon at bounding box center [71, 318] width 9 height 9
type input "يد روله لاكيه 10 سم"
type input "15"
type input "2"
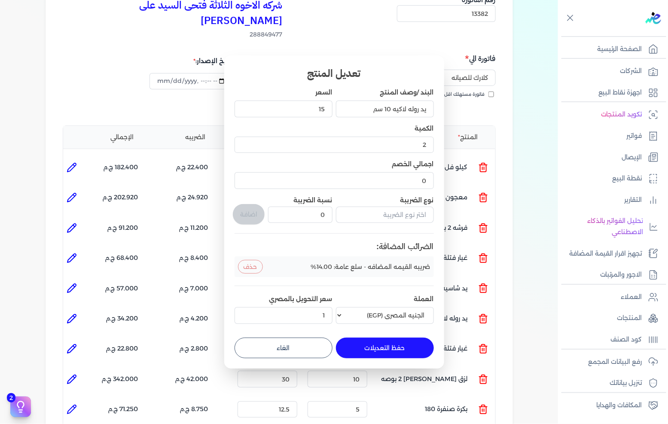
click at [271, 346] on button "الغاء" at bounding box center [283, 348] width 98 height 21
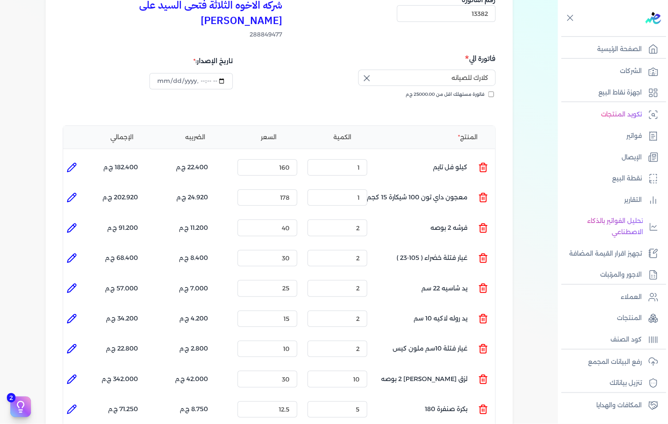
type input "0"
type input "1"
click at [70, 344] on icon at bounding box center [72, 349] width 10 height 10
type input "غيار فتلة 10سم ملون كيس"
type input "10"
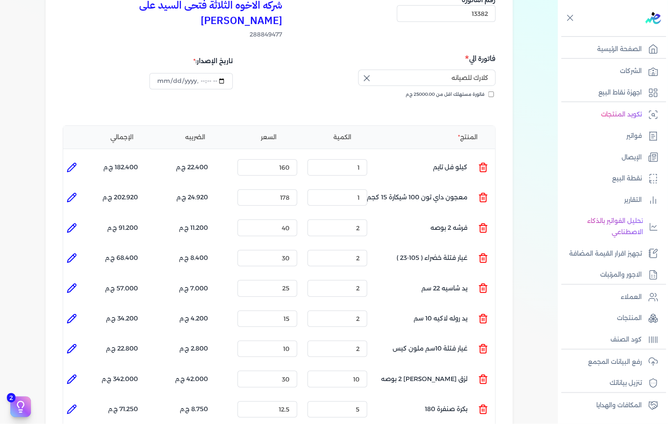
type input "2"
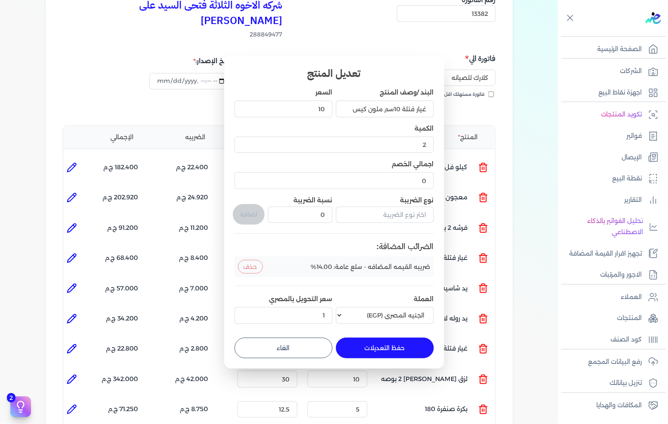
click at [248, 342] on button "الغاء" at bounding box center [283, 348] width 98 height 21
type input "0"
type input "1"
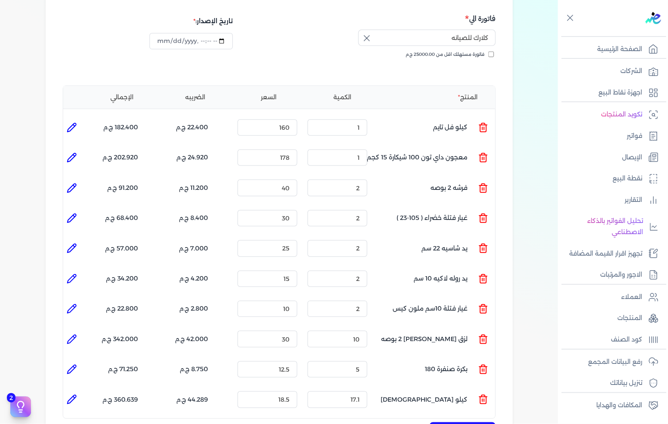
scroll to position [191, 0]
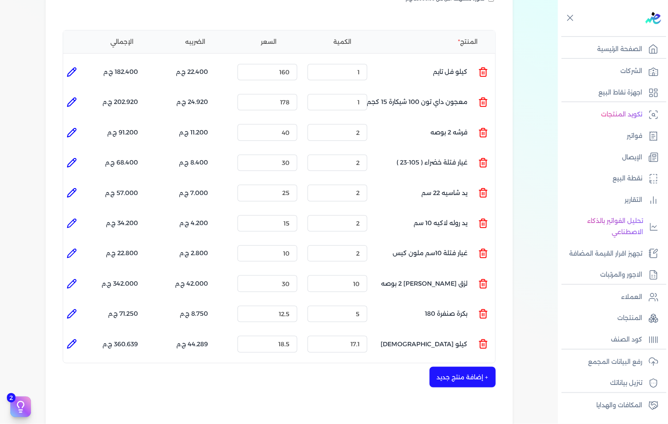
click at [70, 215] on li at bounding box center [71, 223] width 17 height 17
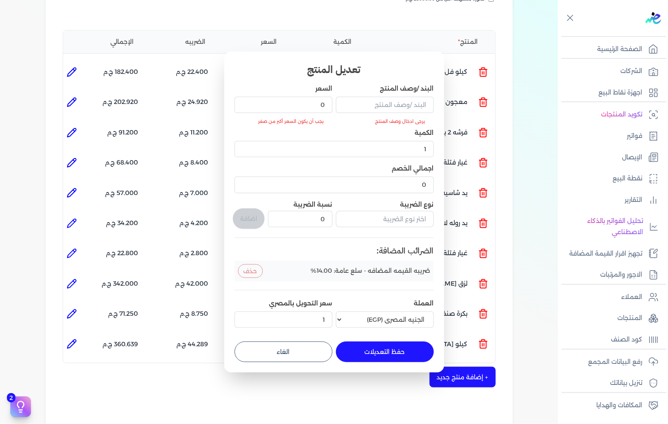
type input "يد روله لاكيه 10 سم"
type input "15"
type input "2"
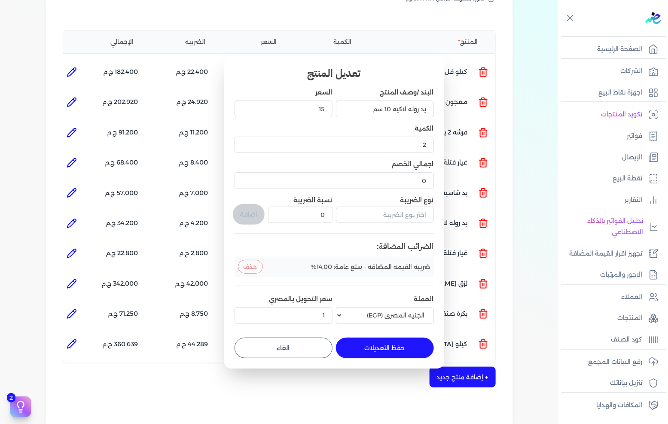
click at [262, 343] on button "الغاء" at bounding box center [283, 348] width 98 height 21
type input "0"
type input "1"
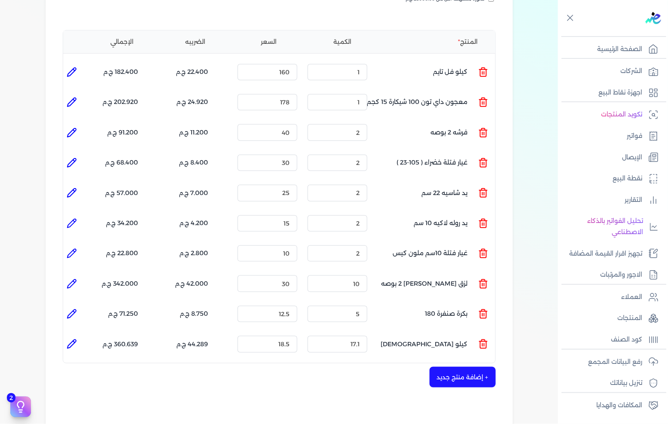
click at [71, 339] on icon at bounding box center [72, 344] width 10 height 10
type input "كيلو [DEMOGRAPHIC_DATA]"
type input "18.5"
type input "17.1"
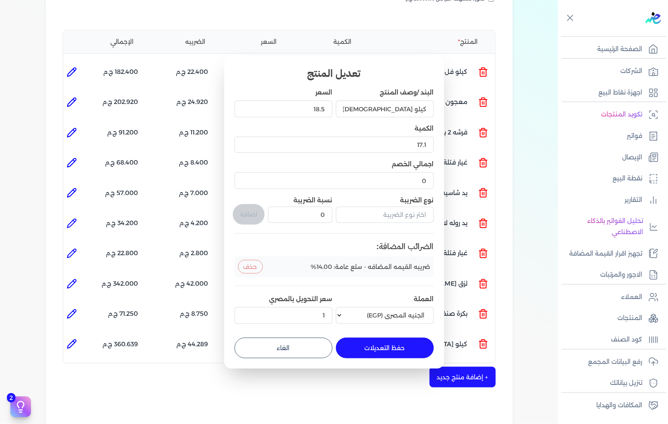
drag, startPoint x: 265, startPoint y: 341, endPoint x: 260, endPoint y: 341, distance: 4.4
click at [265, 342] on button "الغاء" at bounding box center [283, 348] width 98 height 21
type input "0"
type input "1"
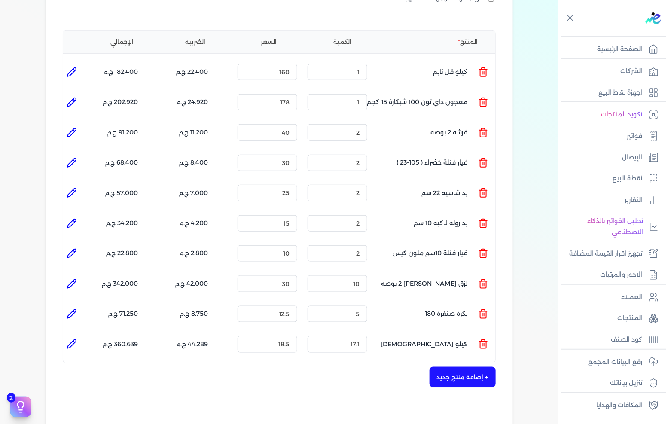
click at [80, 305] on li at bounding box center [71, 313] width 17 height 17
type input "بكرة صنفرة 180"
type input "12.5"
type input "5"
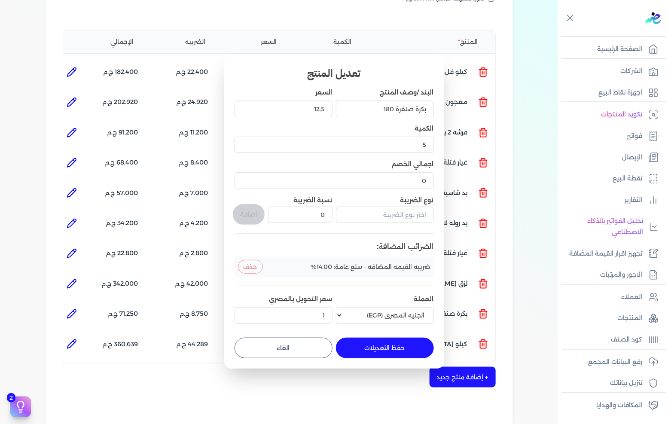
click at [260, 347] on button "الغاء" at bounding box center [283, 348] width 98 height 21
type input "0"
type input "1"
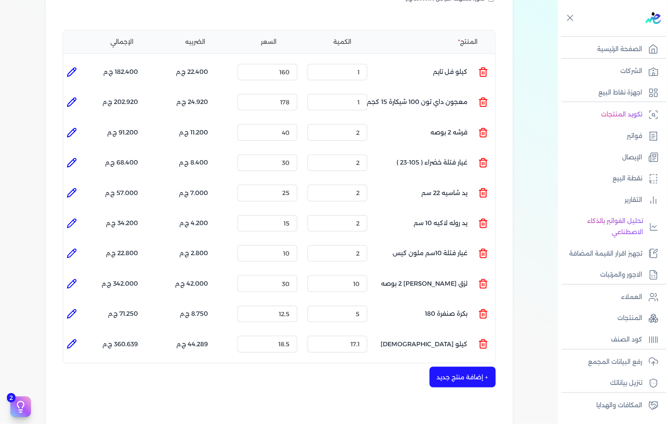
click at [71, 279] on icon at bounding box center [72, 284] width 10 height 10
type input "لزق [PERSON_NAME] 2 بوصه"
type input "30"
type input "10"
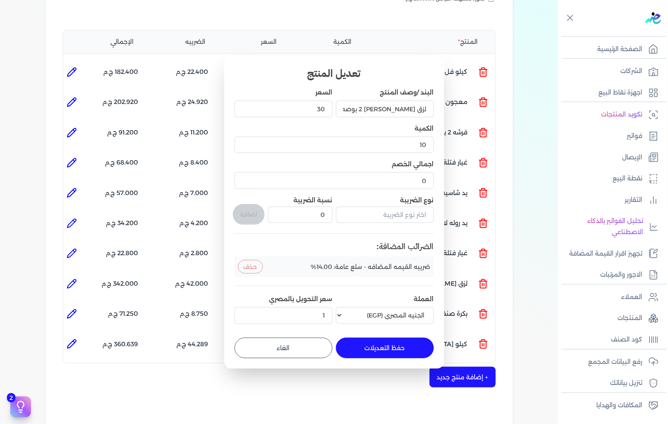
click at [280, 344] on button "الغاء" at bounding box center [283, 348] width 98 height 21
type input "0"
type input "1"
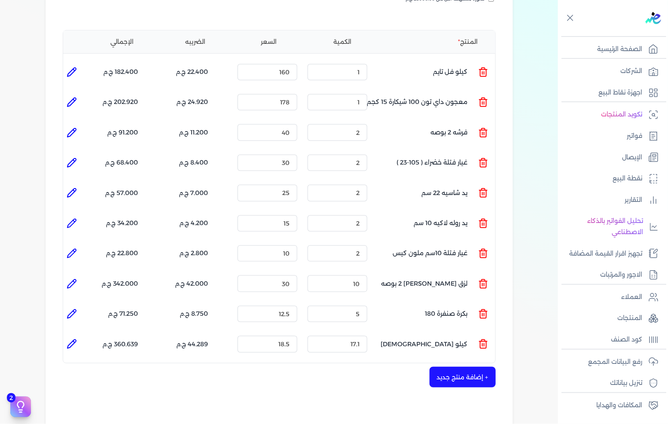
click at [74, 248] on icon at bounding box center [72, 253] width 10 height 10
type input "غيار فتلة 10سم ملون كيس"
type input "10"
type input "2"
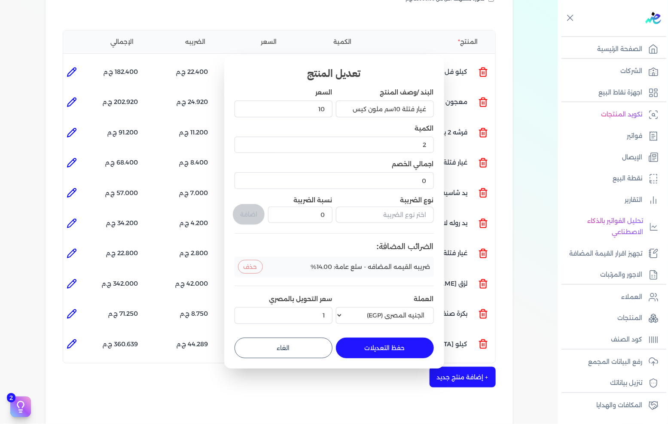
click at [273, 345] on button "الغاء" at bounding box center [283, 348] width 98 height 21
type input "0"
type input "1"
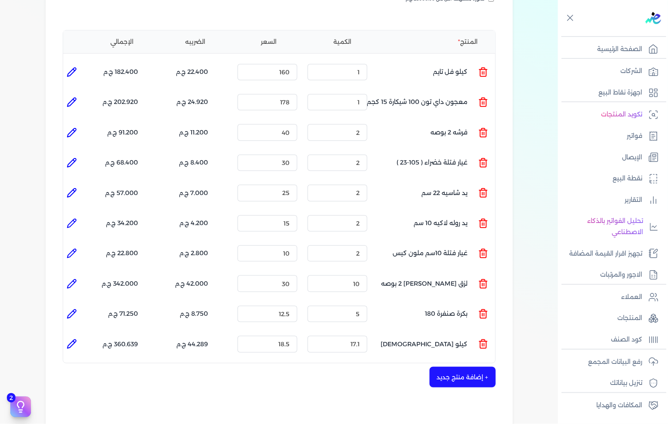
click at [76, 249] on icon at bounding box center [71, 253] width 9 height 9
type input "غيار فتلة 10سم ملون كيس"
type input "10"
type input "2"
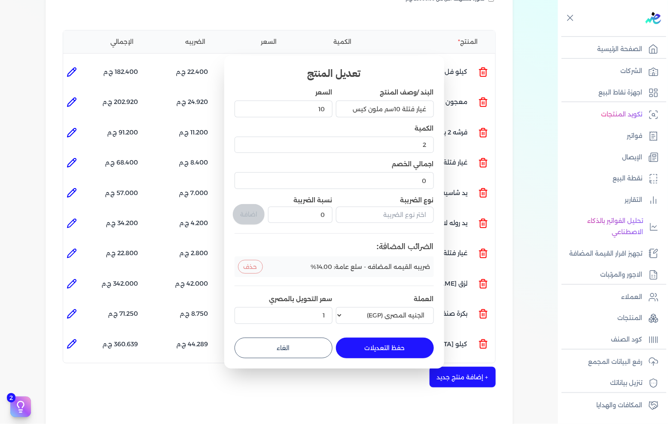
click at [297, 346] on button "الغاء" at bounding box center [283, 348] width 98 height 21
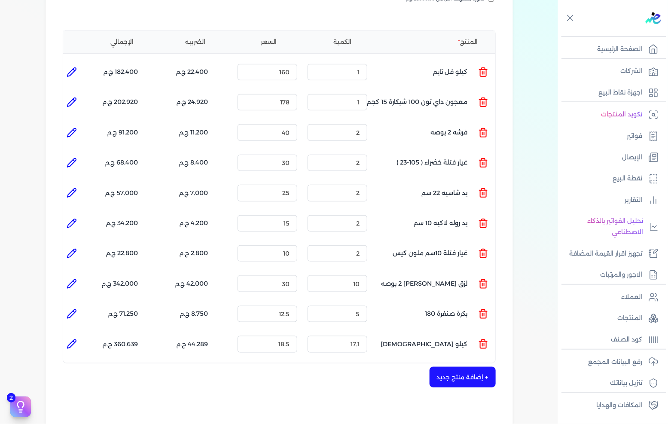
type input "0"
type input "1"
click at [77, 248] on icon at bounding box center [72, 253] width 10 height 10
type input "غيار فتلة 10سم ملون كيس"
type input "10"
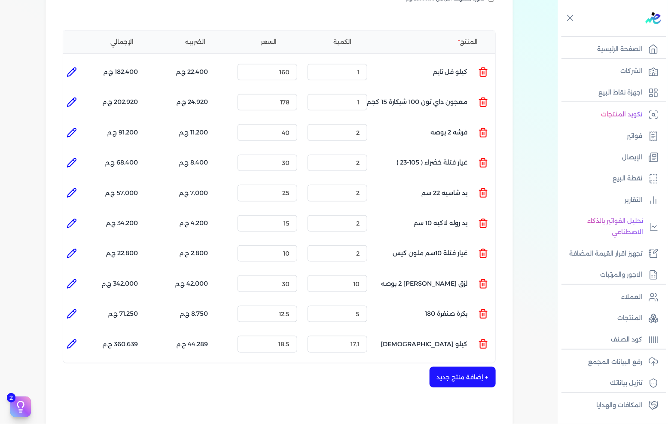
type input "2"
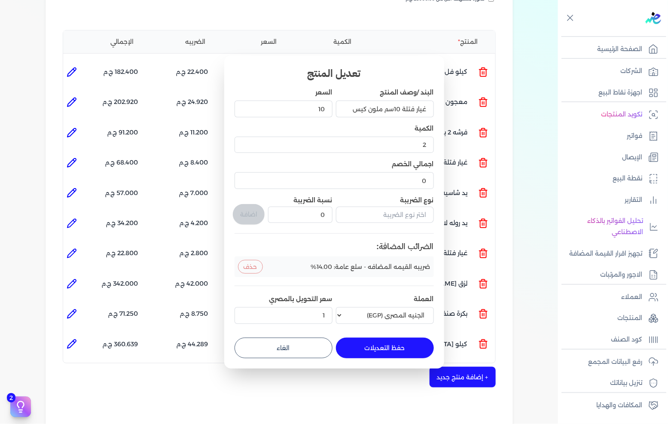
drag, startPoint x: 301, startPoint y: 344, endPoint x: 288, endPoint y: 338, distance: 13.8
click at [301, 344] on button "الغاء" at bounding box center [283, 348] width 98 height 21
type input "0"
type input "1"
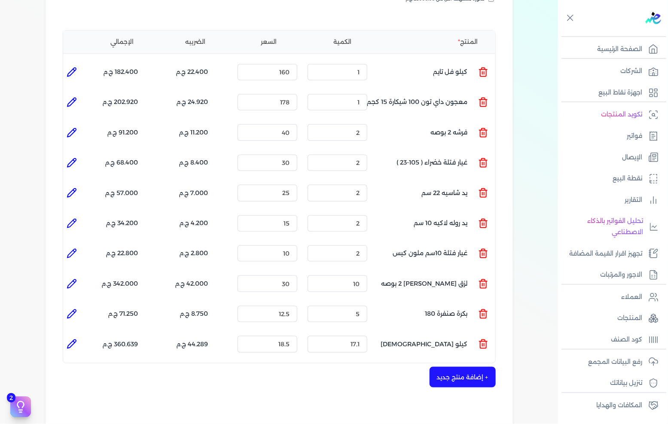
click at [73, 218] on icon at bounding box center [72, 223] width 10 height 10
type input "يد روله لاكيه 10 سم"
type input "15"
type input "2"
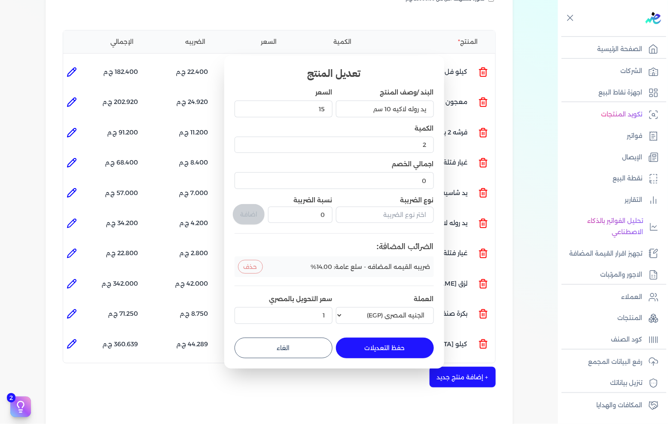
click at [302, 344] on button "الغاء" at bounding box center [283, 348] width 98 height 21
type input "0"
type input "1"
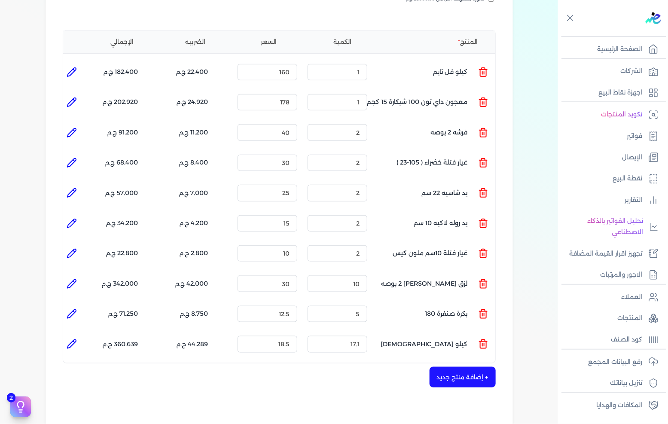
click at [70, 188] on icon at bounding box center [72, 193] width 10 height 10
type input "يد شاسيه 22 سم"
type input "25"
type input "2"
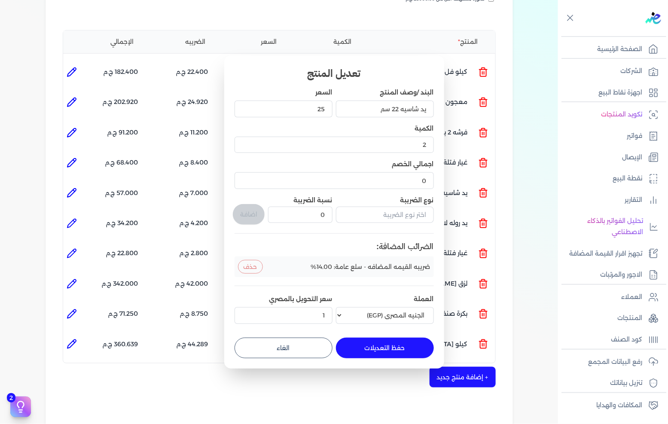
click at [301, 338] on button "الغاء" at bounding box center [283, 348] width 98 height 21
type input "0"
type input "1"
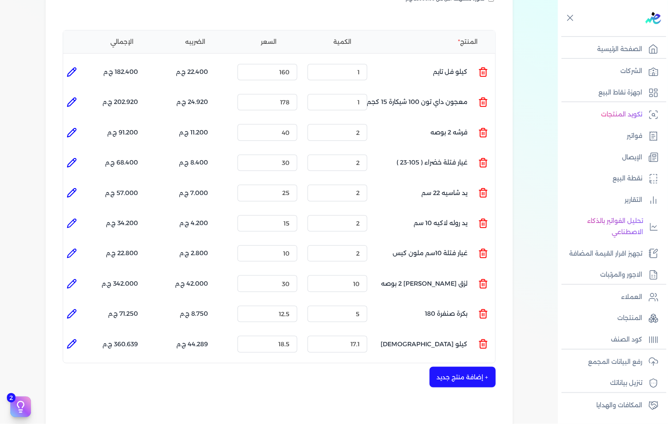
click at [75, 190] on icon at bounding box center [74, 191] width 2 height 2
type input "يد شاسيه 22 سم"
type input "25"
type input "2"
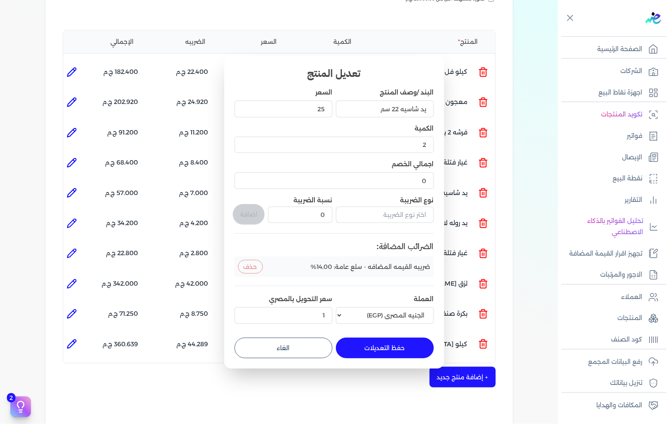
click at [305, 353] on button "الغاء" at bounding box center [283, 348] width 98 height 21
type input "0"
type input "1"
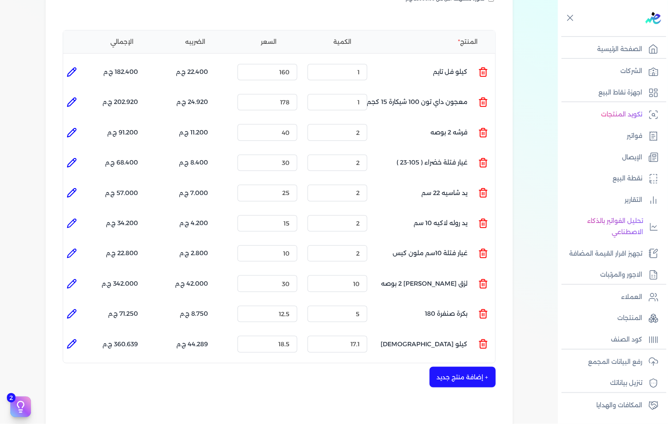
click at [76, 189] on icon at bounding box center [71, 193] width 9 height 9
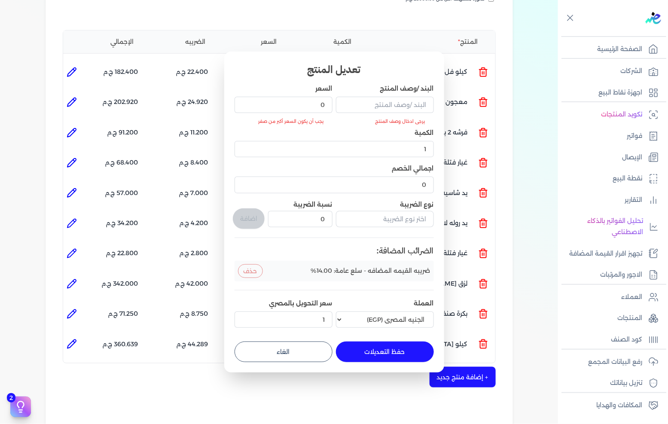
type input "يد شاسيه 22 سم"
type input "25"
type input "2"
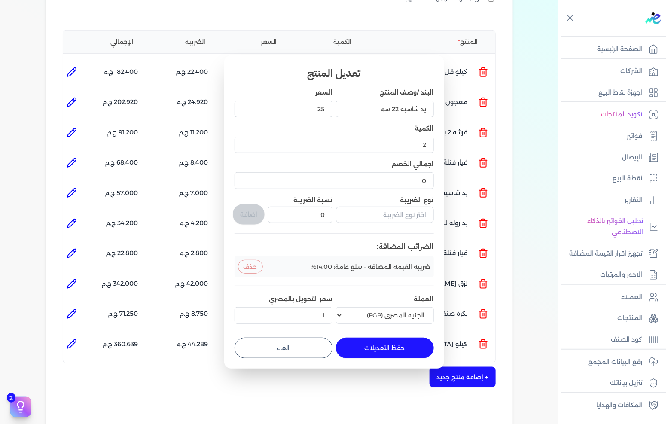
click at [302, 343] on button "الغاء" at bounding box center [283, 348] width 98 height 21
type input "0"
type input "1"
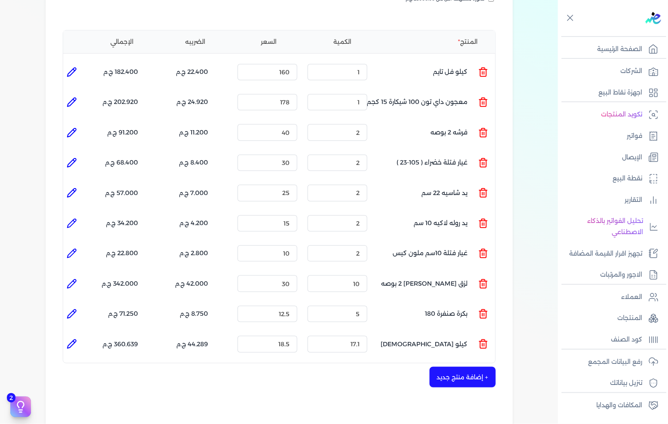
click at [66, 154] on li at bounding box center [71, 162] width 17 height 17
type input "غيار فتلة خضراء ( 105-23 )"
type input "30"
type input "2"
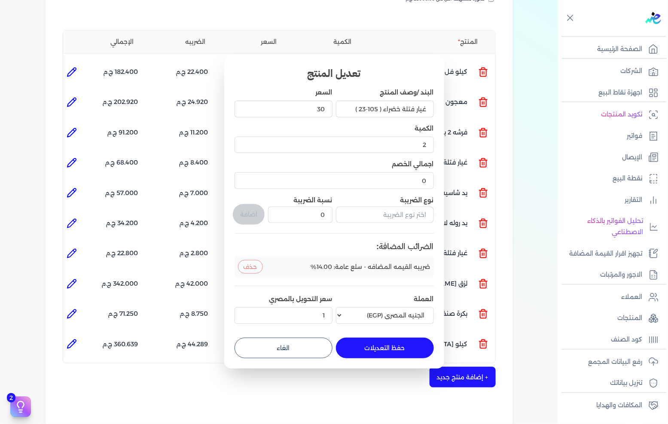
click at [291, 344] on button "الغاء" at bounding box center [283, 348] width 98 height 21
type input "0"
type input "1"
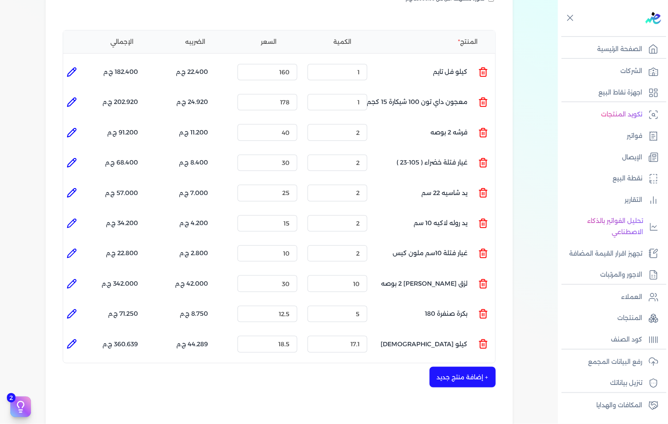
click at [72, 128] on icon at bounding box center [72, 133] width 10 height 10
type input "فرشه 2 بوصه"
type input "40"
type input "2"
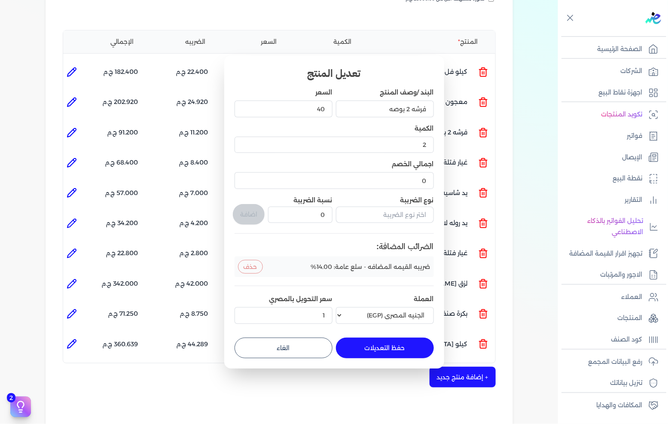
click at [313, 335] on form "البند /وصف المنتج فرشه 2 بوصه السعر 40 الكمية 2 اجمالي الخصم 0 نوع الضريبة نسبة…" at bounding box center [333, 219] width 199 height 277
click at [306, 342] on button "الغاء" at bounding box center [283, 348] width 98 height 21
type input "0"
type input "1"
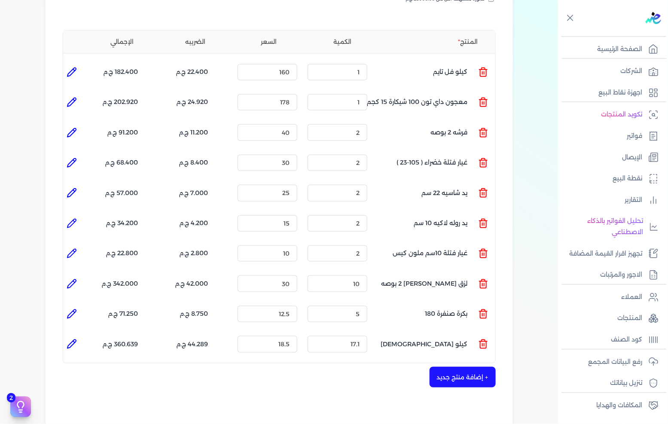
click at [65, 124] on li at bounding box center [71, 132] width 17 height 17
type input "فرشه 2 بوصه"
type input "40"
type input "2"
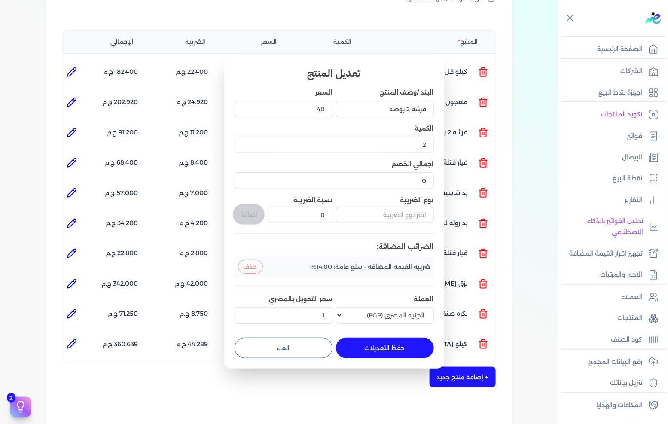
click at [313, 347] on button "الغاء" at bounding box center [283, 348] width 98 height 21
type input "0"
type input "1"
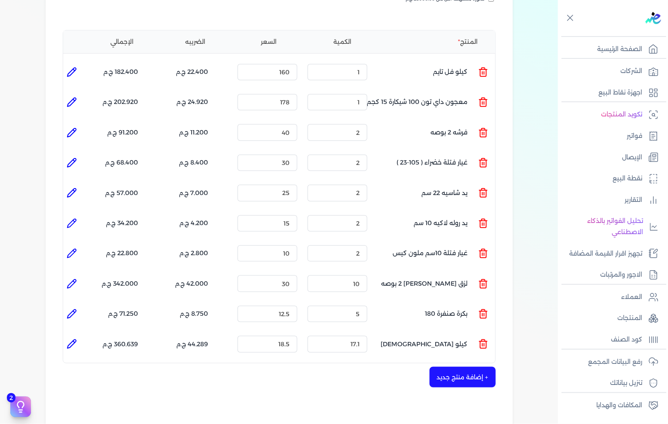
click at [80, 94] on li at bounding box center [71, 102] width 17 height 17
type input "معجون داي تون 100 شيكارة 15 كجم"
type input "178"
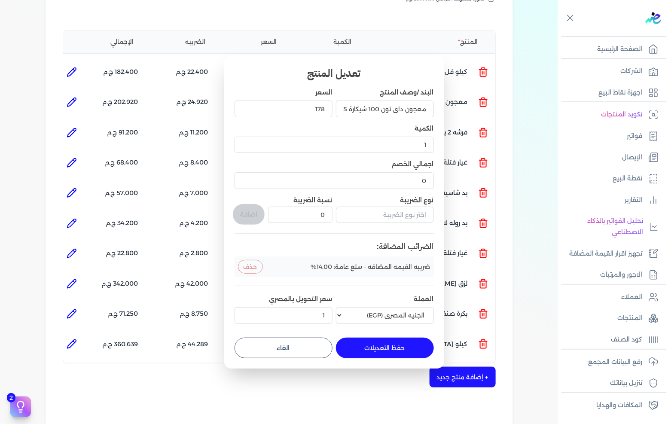
click at [311, 338] on button "الغاء" at bounding box center [283, 348] width 98 height 21
type input "0"
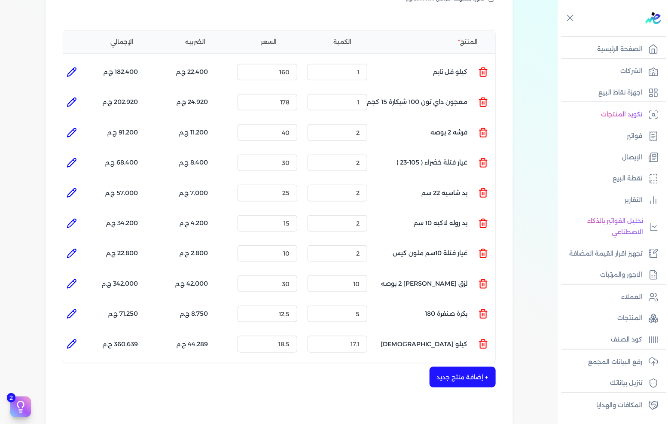
click at [72, 98] on icon at bounding box center [71, 102] width 9 height 9
type input "معجون داي تون 100 شيكارة 15 كجم"
type input "178"
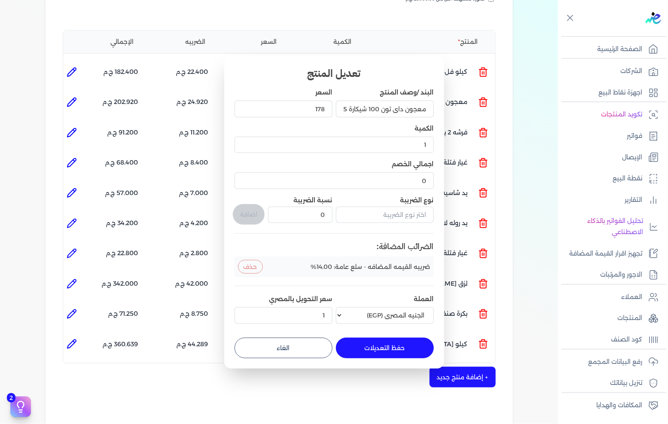
click at [321, 329] on form "البند /وصف المنتج معجون داي تون 100 شيكارة 15 كجم السعر 178 الكمية 1 اجمالي الخ…" at bounding box center [333, 219] width 199 height 277
click at [315, 334] on form "البند /وصف المنتج معجون داي تون 100 شيكارة 15 كجم السعر 178 الكمية 1 اجمالي الخ…" at bounding box center [333, 219] width 199 height 277
click at [307, 333] on form "البند /وصف المنتج معجون داي تون 100 شيكارة 15 كجم السعر 178 الكمية 1 اجمالي الخ…" at bounding box center [333, 219] width 199 height 277
click at [306, 338] on button "الغاء" at bounding box center [283, 348] width 98 height 21
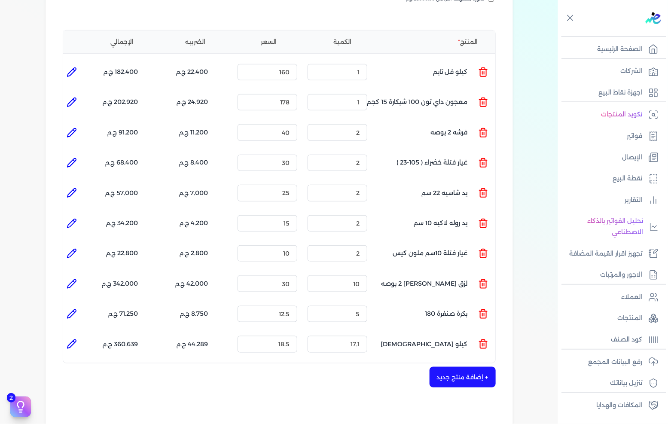
click at [65, 64] on li at bounding box center [71, 72] width 17 height 17
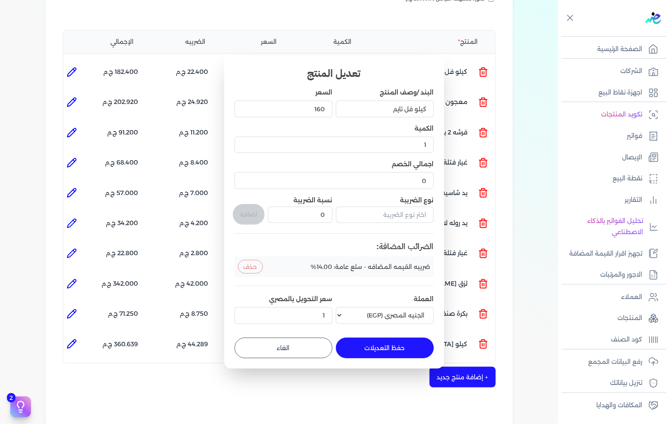
click at [313, 338] on button "الغاء" at bounding box center [283, 348] width 98 height 21
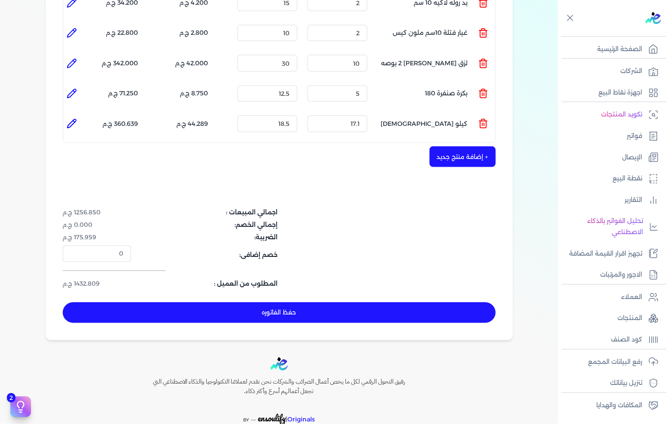
scroll to position [429, 0]
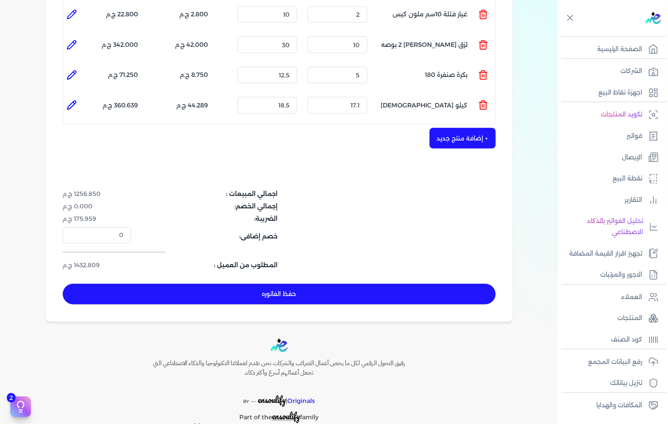
click at [302, 284] on button "حفظ الفاتوره" at bounding box center [279, 294] width 433 height 21
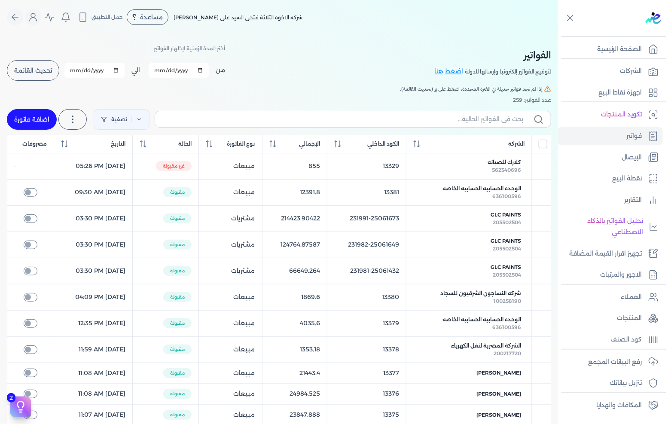
click at [55, 67] on button "تحديث القائمة" at bounding box center [33, 70] width 52 height 21
click at [47, 116] on link "اضافة فاتورة" at bounding box center [32, 119] width 50 height 21
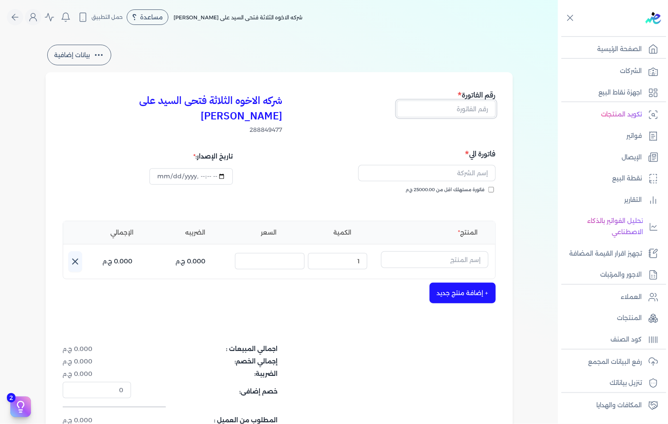
drag, startPoint x: 462, startPoint y: 114, endPoint x: 547, endPoint y: 110, distance: 85.1
click at [462, 114] on input "text" at bounding box center [446, 108] width 99 height 16
click at [490, 187] on input "فاتورة مستهلك اقل من 25000.00 ج.م" at bounding box center [491, 190] width 6 height 6
click at [472, 165] on input "text" at bounding box center [426, 173] width 137 height 16
click at [460, 251] on input "text" at bounding box center [434, 259] width 107 height 16
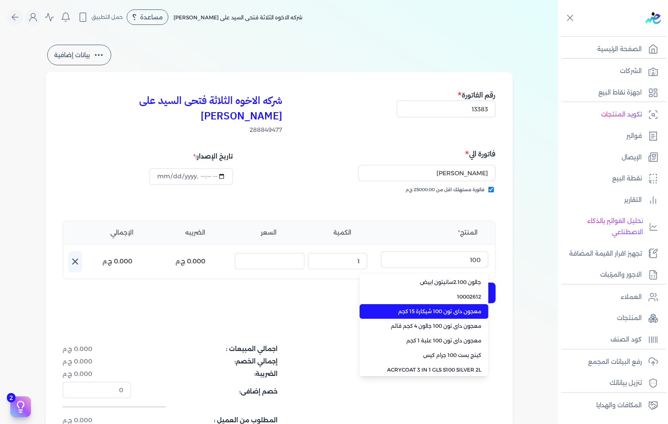
drag, startPoint x: 408, startPoint y: 298, endPoint x: 374, endPoint y: 280, distance: 39.0
click at [408, 307] on span "معجون داي تون 100 شيكارة 15 كجم" at bounding box center [429, 311] width 105 height 8
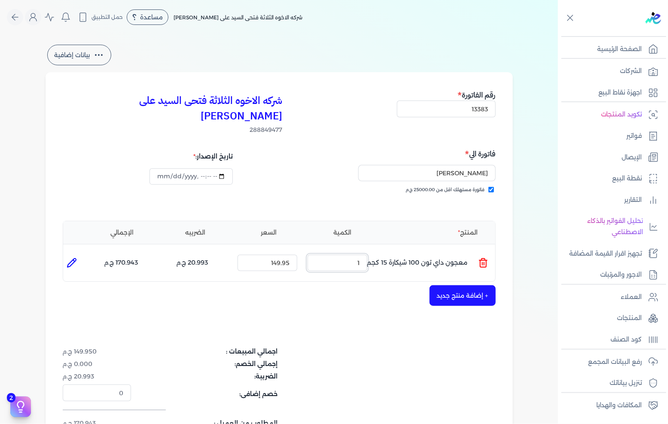
click at [349, 255] on input "1" at bounding box center [337, 263] width 60 height 16
drag, startPoint x: 349, startPoint y: 247, endPoint x: 667, endPoint y: 251, distance: 318.2
click at [350, 255] on input "1" at bounding box center [337, 263] width 60 height 16
click at [469, 285] on button "+ إضافة منتج جديد" at bounding box center [462, 295] width 66 height 21
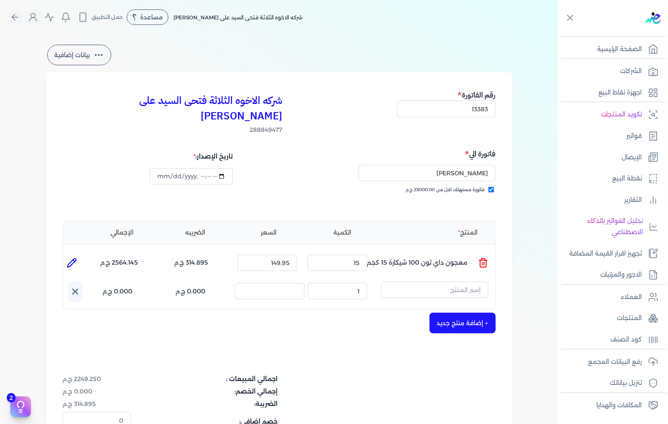
click at [479, 282] on input "text" at bounding box center [434, 290] width 107 height 16
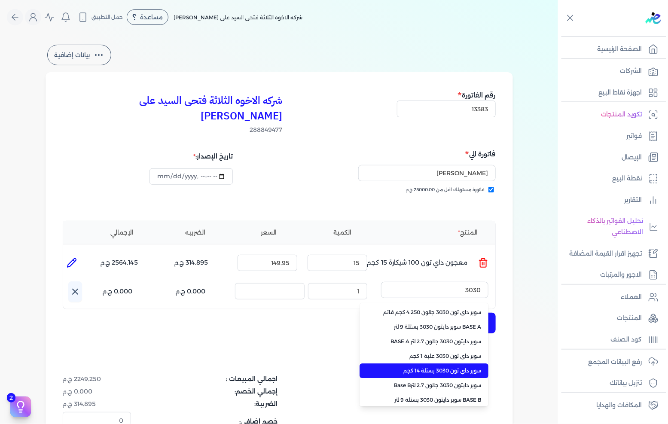
click at [465, 367] on span "سوبر داي تون 3030 بستلة 14 كجم" at bounding box center [429, 371] width 105 height 8
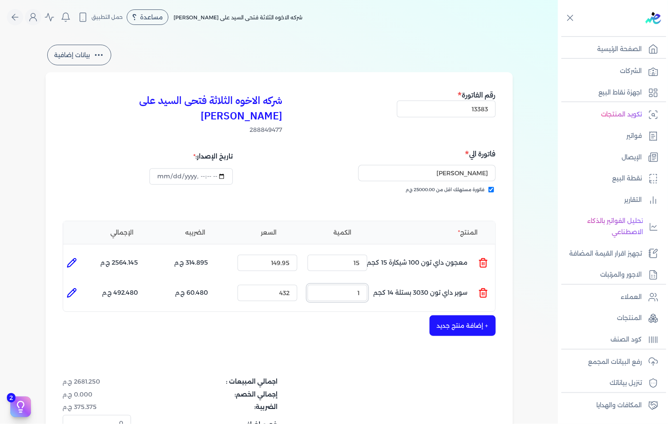
click at [359, 285] on input "1" at bounding box center [337, 293] width 60 height 16
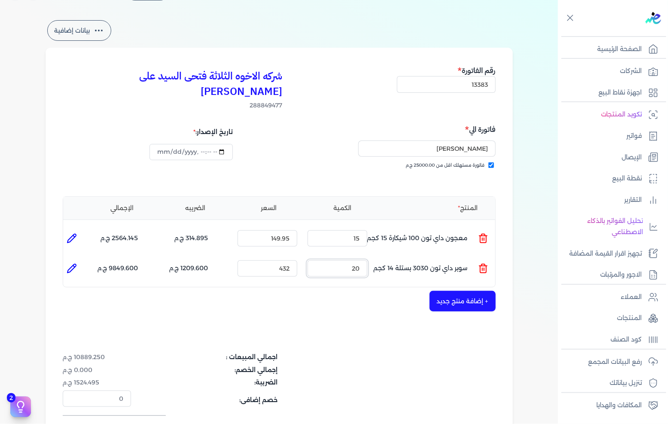
scroll to position [48, 0]
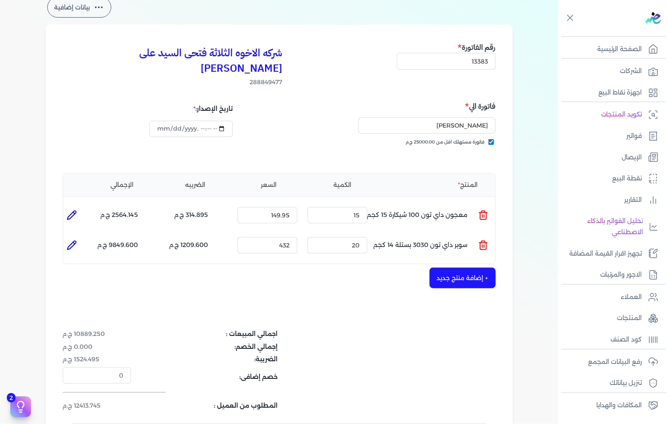
click at [358, 286] on div "شركه الاخوه الثلاثة فتحى السيد على [PERSON_NAME] 288849477 رقم الفاتورة 13383 ف…" at bounding box center [279, 242] width 467 height 437
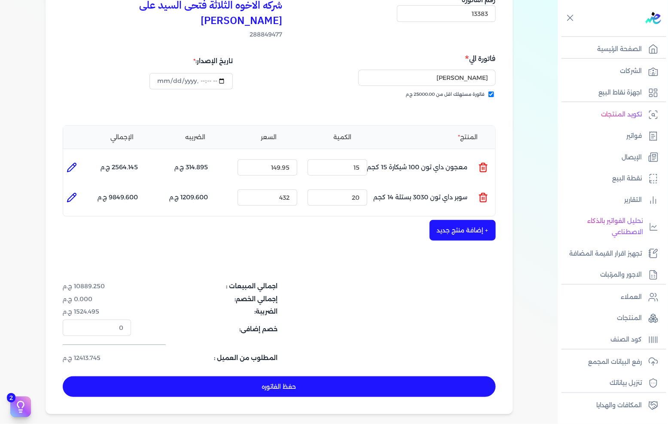
click at [451, 220] on button "+ إضافة منتج جديد" at bounding box center [462, 230] width 66 height 21
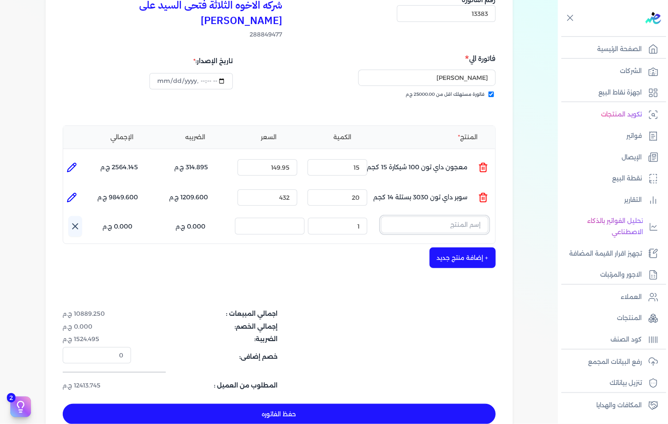
click at [451, 216] on input "text" at bounding box center [434, 224] width 107 height 16
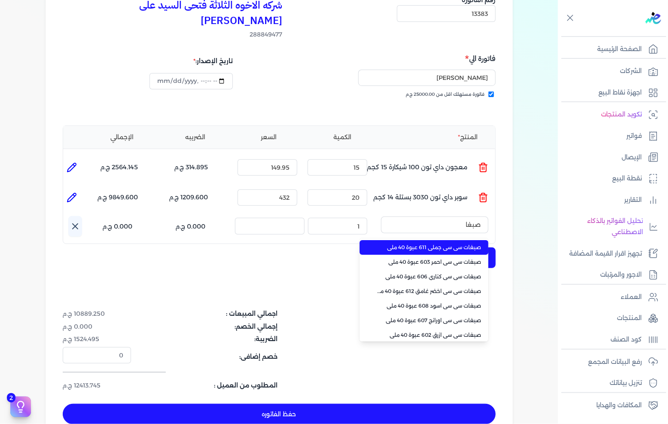
click at [445, 243] on span "صبغات سي سي جملي 611 عبوة 40 ملي" at bounding box center [429, 247] width 105 height 8
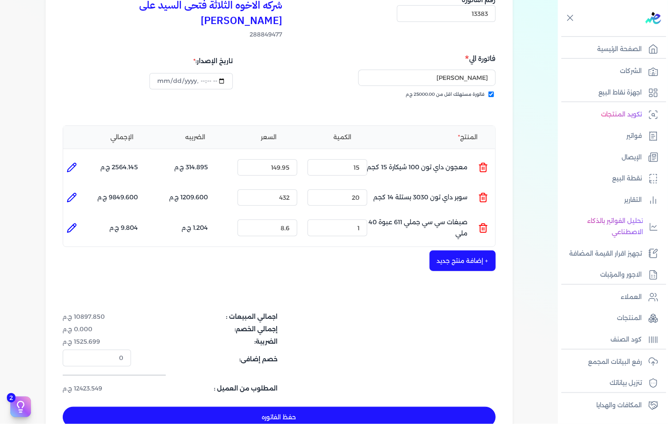
click at [350, 222] on div "الكمية : 1" at bounding box center [337, 227] width 67 height 23
click at [353, 219] on input "1" at bounding box center [337, 227] width 60 height 16
click at [354, 159] on input "15" at bounding box center [337, 167] width 60 height 16
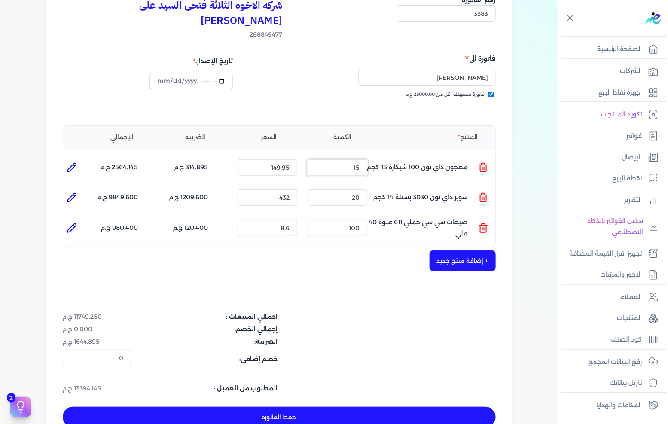
click at [354, 159] on input "15" at bounding box center [337, 167] width 60 height 16
click at [261, 407] on button "حفظ الفاتوره" at bounding box center [279, 417] width 433 height 21
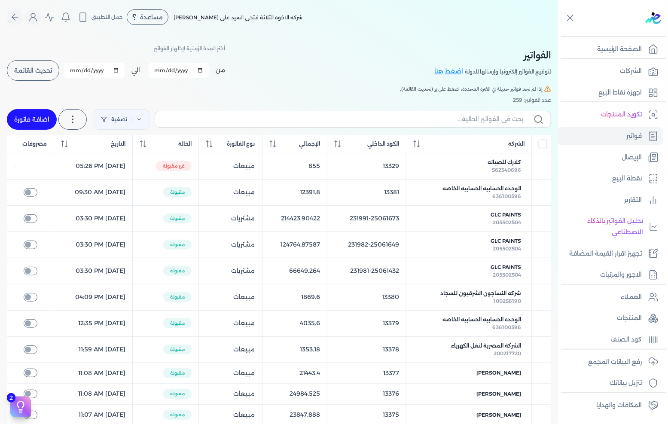
click at [46, 78] on button "تحديث القائمة" at bounding box center [33, 70] width 52 height 21
click at [49, 118] on link "اضافة فاتورة" at bounding box center [32, 119] width 50 height 21
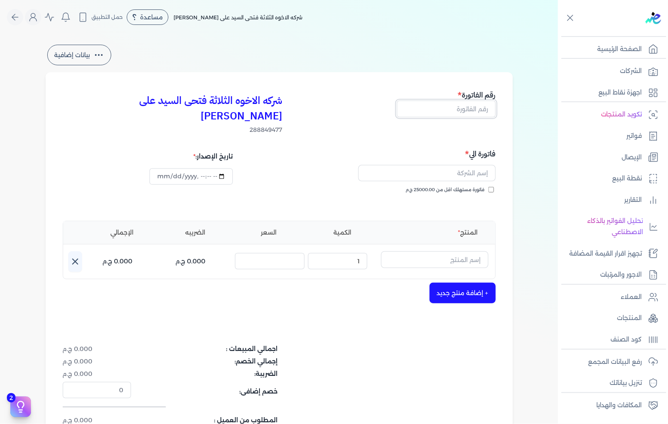
drag, startPoint x: 477, startPoint y: 112, endPoint x: 556, endPoint y: 99, distance: 80.5
click at [477, 112] on input "text" at bounding box center [446, 108] width 99 height 16
click at [489, 186] on label "فاتورة مستهلك اقل من 25000.00 ج.م" at bounding box center [450, 189] width 88 height 7
click at [489, 187] on input "فاتورة مستهلك اقل من 25000.00 ج.م" at bounding box center [491, 190] width 6 height 6
drag, startPoint x: 489, startPoint y: 172, endPoint x: 487, endPoint y: 155, distance: 16.5
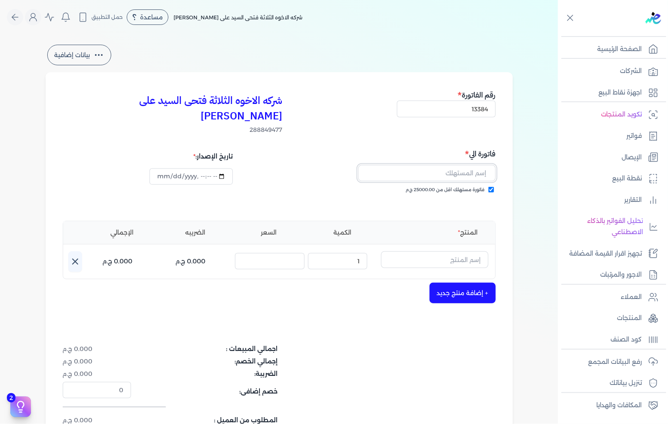
click at [487, 165] on input "text" at bounding box center [426, 173] width 137 height 16
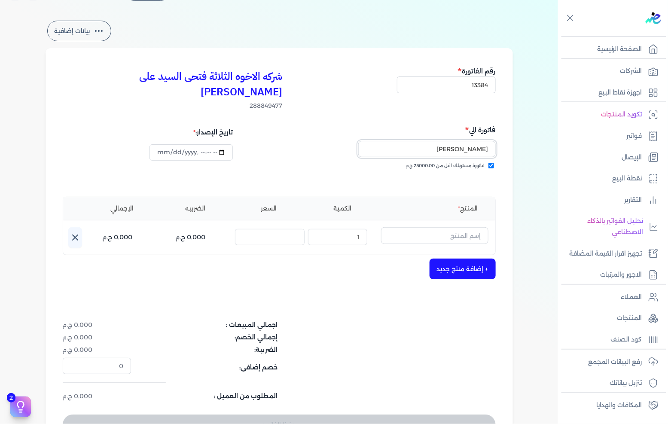
scroll to position [48, 0]
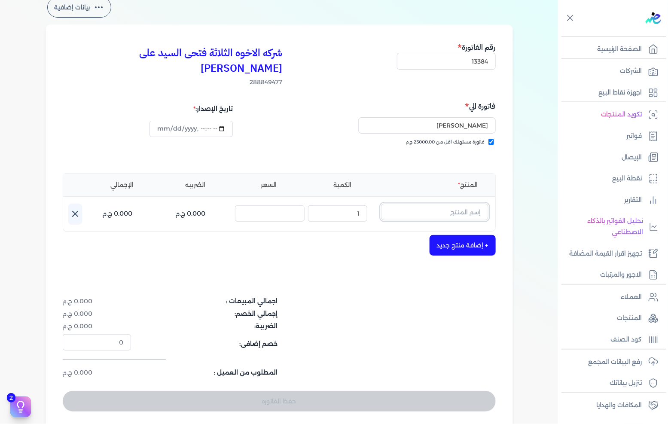
click at [461, 204] on input "text" at bounding box center [434, 212] width 107 height 16
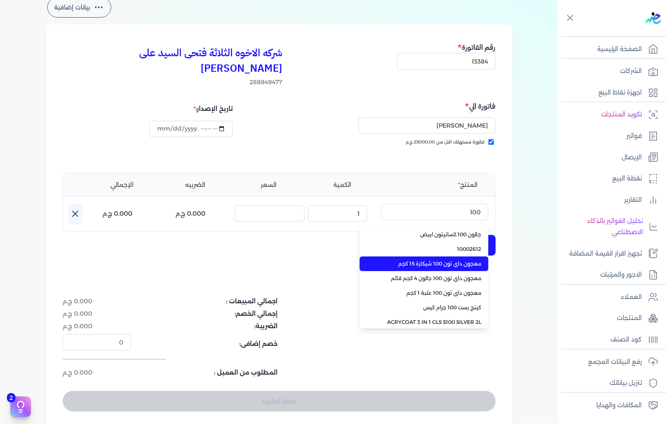
click at [443, 260] on span "معجون داي تون 100 شيكارة 15 كجم" at bounding box center [429, 264] width 105 height 8
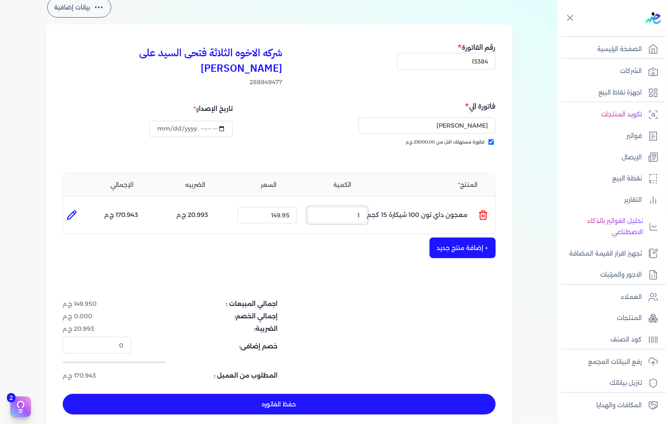
click at [341, 207] on input "1" at bounding box center [337, 215] width 60 height 16
drag, startPoint x: 341, startPoint y: 202, endPoint x: 667, endPoint y: 257, distance: 331.3
click at [341, 207] on input "1" at bounding box center [337, 215] width 60 height 16
click at [488, 237] on button "+ إضافة منتج جديد" at bounding box center [462, 247] width 66 height 21
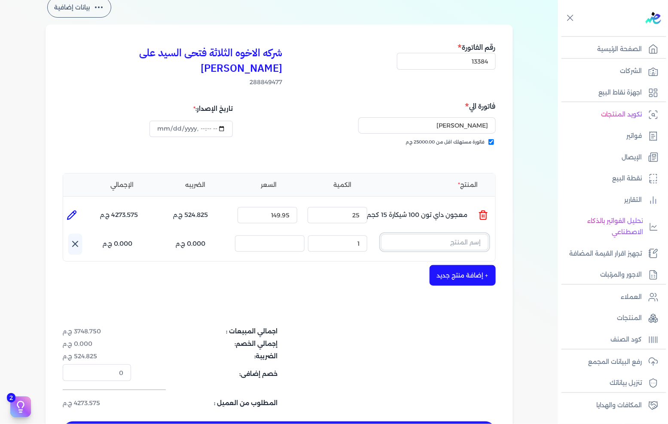
click at [481, 234] on input "text" at bounding box center [434, 242] width 107 height 16
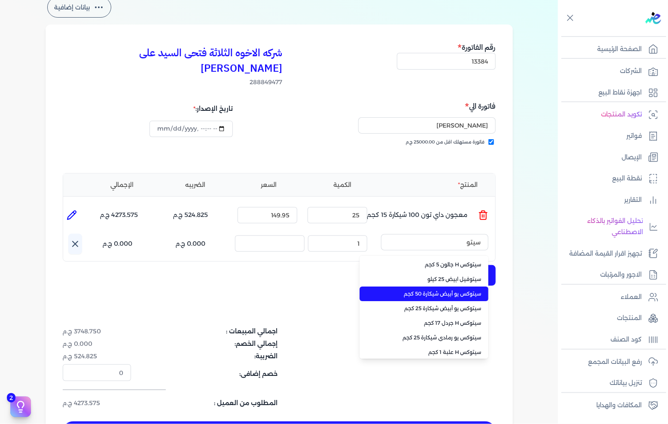
click at [453, 290] on span "سيتوكس يو أبيض شيكارة 50 كجم" at bounding box center [429, 294] width 105 height 8
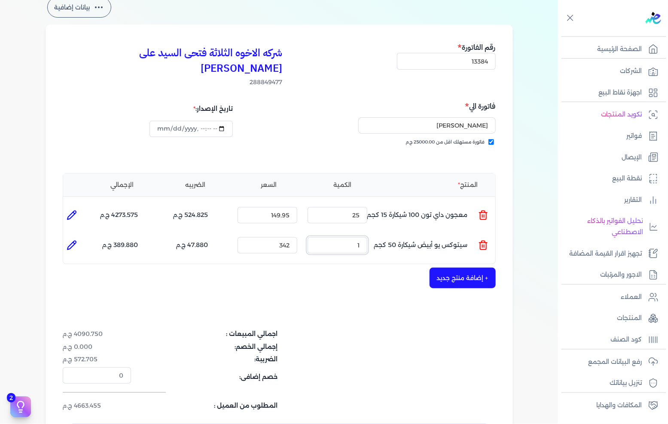
click at [343, 237] on input "1" at bounding box center [337, 245] width 60 height 16
drag, startPoint x: 343, startPoint y: 225, endPoint x: 667, endPoint y: 223, distance: 324.6
click at [344, 237] on input "1" at bounding box center [337, 245] width 60 height 16
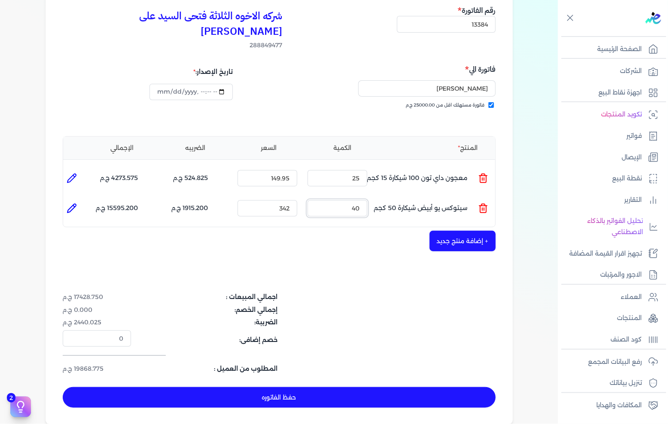
scroll to position [95, 0]
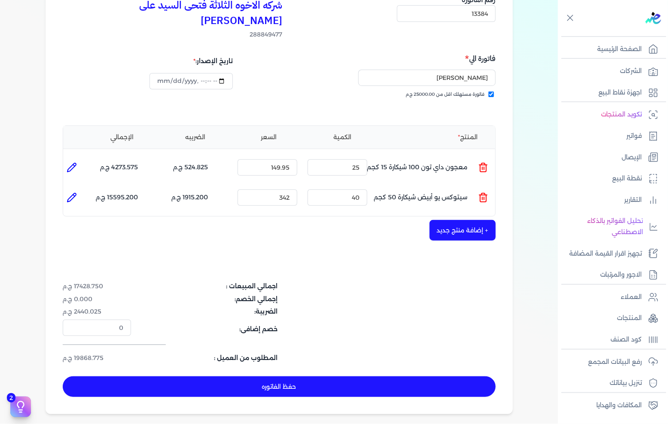
click at [344, 376] on button "حفظ الفاتوره" at bounding box center [279, 386] width 433 height 21
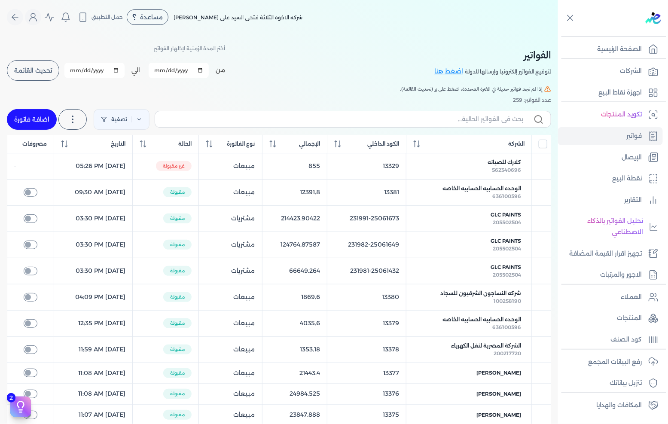
click at [27, 122] on link "اضافة فاتورة" at bounding box center [32, 119] width 50 height 21
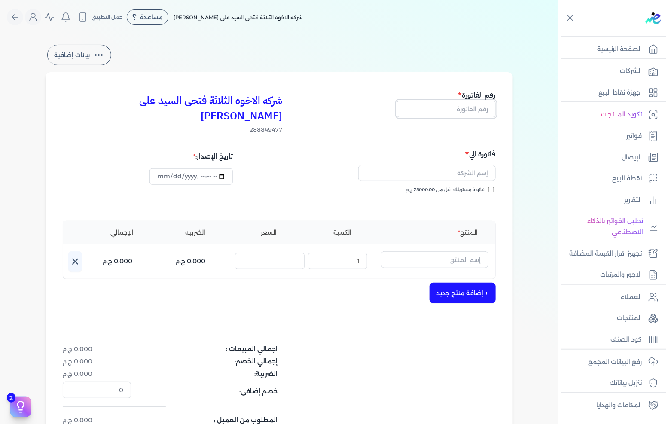
click at [464, 108] on input "text" at bounding box center [446, 108] width 99 height 16
click at [485, 170] on div "فاتورة الي فاتورة مستهلك اقل من 25000.00 ج.م" at bounding box center [389, 179] width 214 height 62
click at [485, 186] on span "فاتورة مستهلك اقل من 25000.00 ج.م" at bounding box center [445, 189] width 79 height 7
click at [488, 187] on input "فاتورة مستهلك اقل من 25000.00 ج.م" at bounding box center [491, 190] width 6 height 6
click at [486, 165] on input "text" at bounding box center [426, 173] width 137 height 16
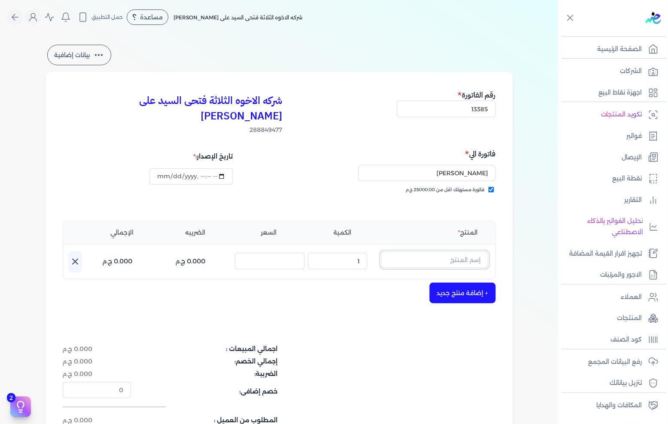
click at [457, 251] on input "text" at bounding box center [434, 259] width 107 height 16
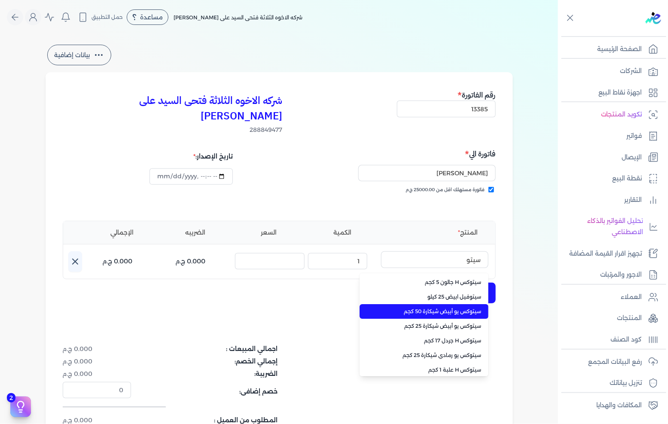
click at [459, 307] on span "سيتوكس يو أبيض شيكارة 50 كجم" at bounding box center [429, 311] width 105 height 8
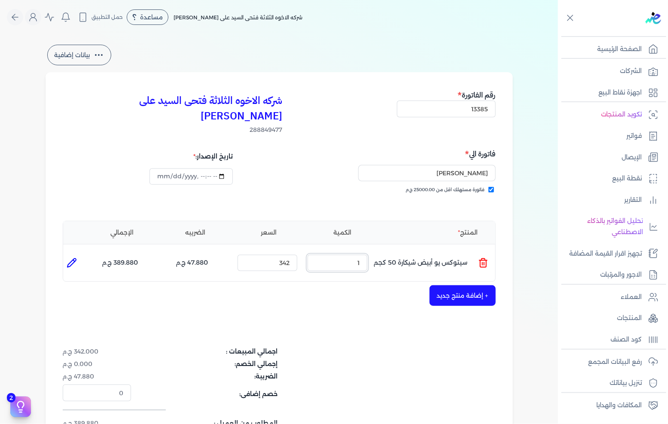
click at [358, 255] on input "1" at bounding box center [337, 263] width 60 height 16
drag, startPoint x: 358, startPoint y: 251, endPoint x: 388, endPoint y: 250, distance: 30.1
click at [362, 255] on input "1" at bounding box center [337, 263] width 60 height 16
click at [388, 251] on p "سيتوكس يو أبيض شيكارة 50 كجم" at bounding box center [421, 262] width 94 height 23
click at [353, 255] on input "1" at bounding box center [337, 263] width 60 height 16
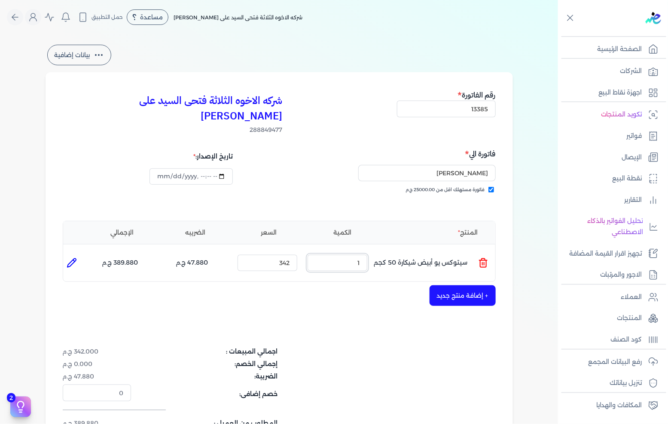
click at [353, 255] on input "1" at bounding box center [337, 263] width 60 height 16
drag, startPoint x: 353, startPoint y: 249, endPoint x: 667, endPoint y: 245, distance: 314.3
click at [353, 255] on input "1" at bounding box center [337, 263] width 60 height 16
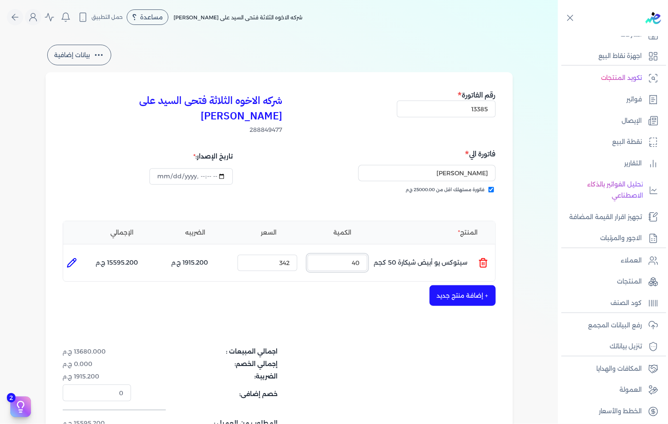
scroll to position [48, 0]
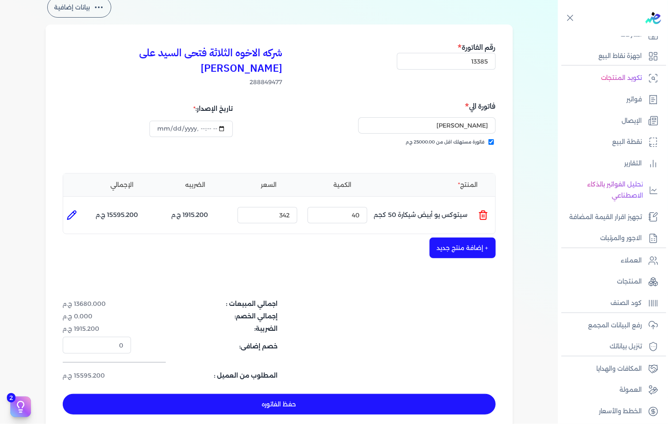
click at [465, 237] on button "+ إضافة منتج جديد" at bounding box center [462, 247] width 66 height 21
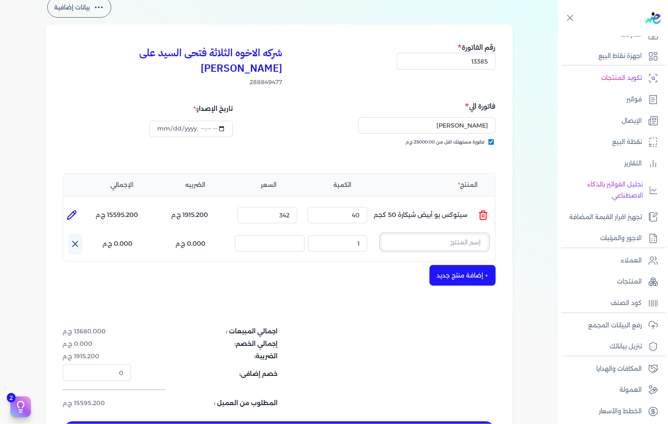
click at [465, 234] on input "text" at bounding box center [434, 242] width 107 height 16
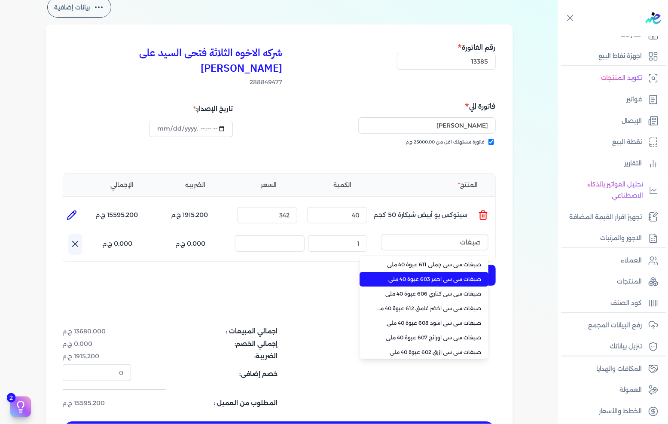
click at [442, 275] on span "صبغات سي سي احمر 603 عبوة 40 ملي" at bounding box center [429, 279] width 105 height 8
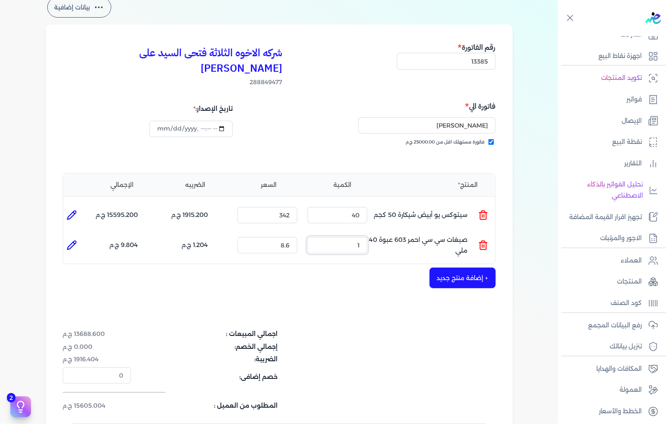
click at [353, 237] on input "1" at bounding box center [337, 245] width 60 height 16
click at [458, 268] on button "+ إضافة منتج جديد" at bounding box center [462, 278] width 66 height 21
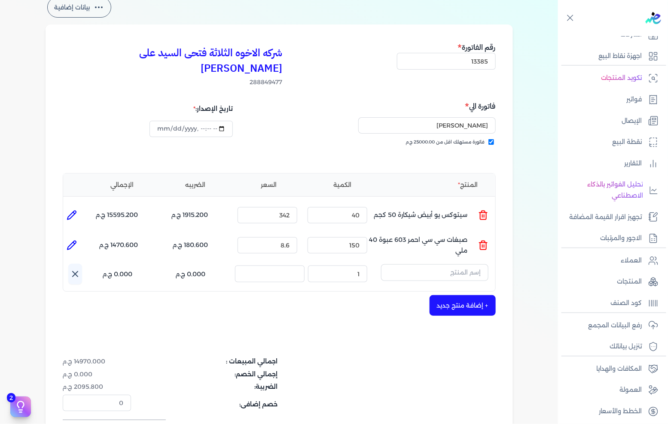
click at [458, 264] on input "text" at bounding box center [434, 272] width 107 height 16
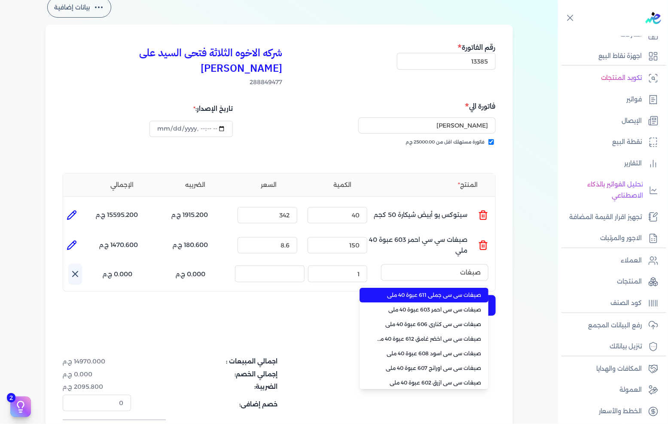
click at [442, 291] on span "صبغات سي سي جملي 611 عبوة 40 ملي" at bounding box center [429, 295] width 105 height 8
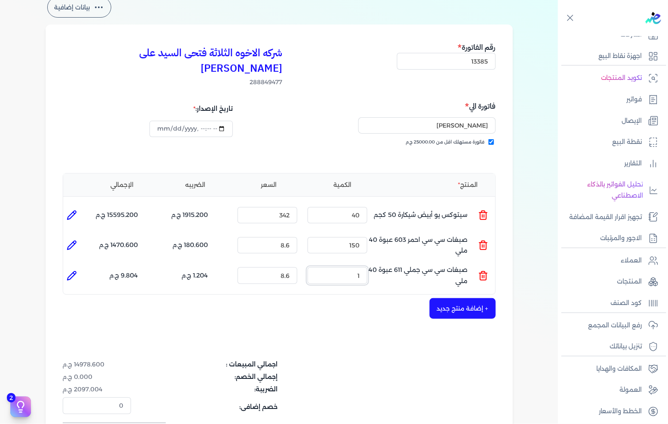
click at [348, 267] on input "1" at bounding box center [337, 275] width 60 height 16
click at [451, 278] on div "المنتج الكمية السعر الضريبه الإجمالي المنتج : سيتوكس يو أبيض شيكارة 50 كجم الكم…" at bounding box center [279, 234] width 433 height 122
click at [450, 298] on button "+ إضافة منتج جديد" at bounding box center [462, 308] width 66 height 21
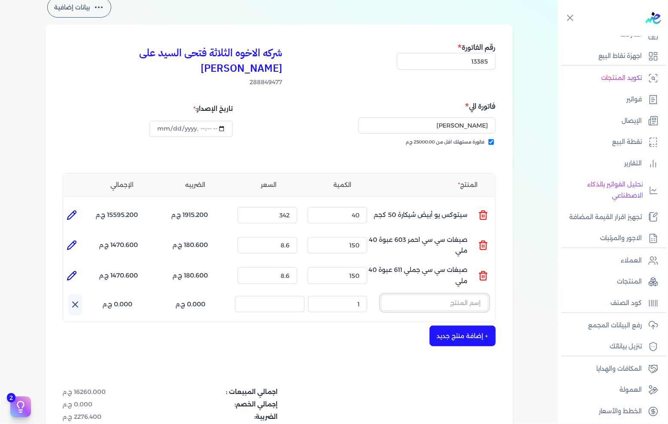
click at [450, 295] on input "text" at bounding box center [434, 303] width 107 height 16
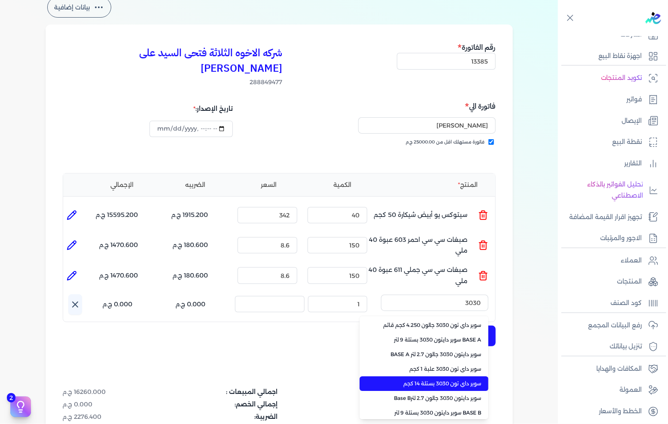
click at [452, 380] on span "سوبر داي تون 3030 بستلة 14 كجم" at bounding box center [429, 384] width 105 height 8
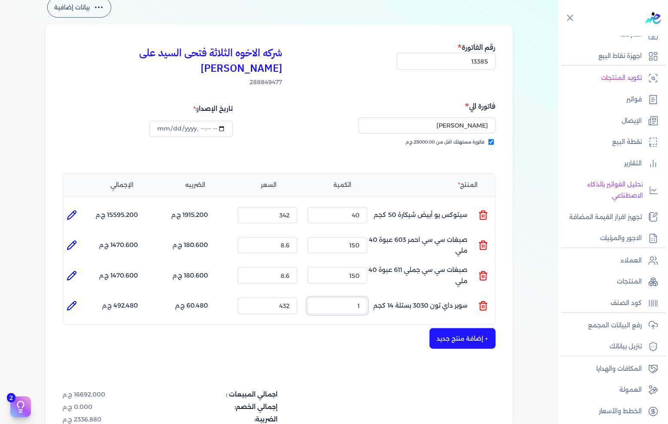
click at [356, 298] on input "1" at bounding box center [337, 306] width 60 height 16
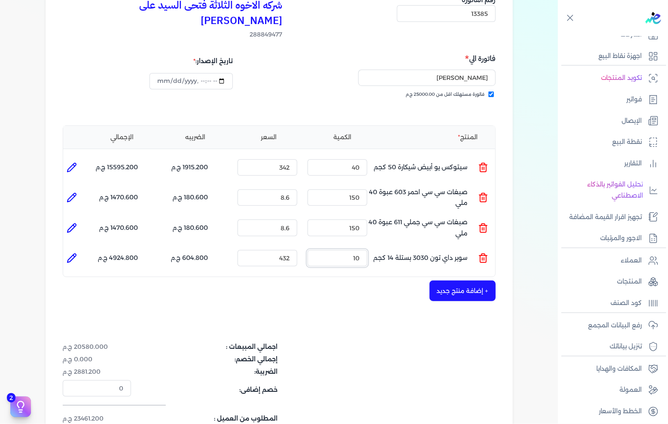
scroll to position [143, 0]
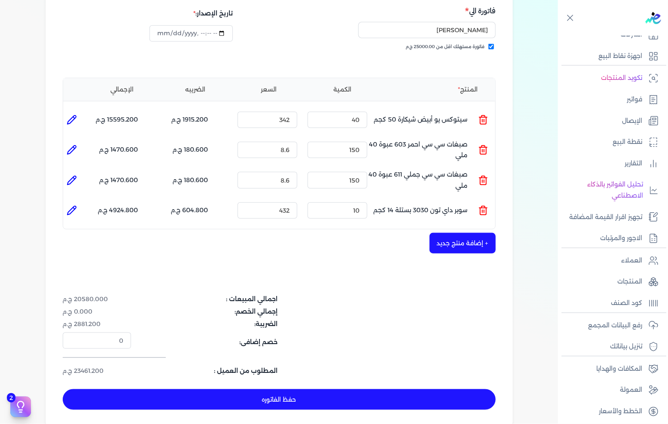
click at [337, 389] on button "حفظ الفاتوره" at bounding box center [279, 399] width 433 height 21
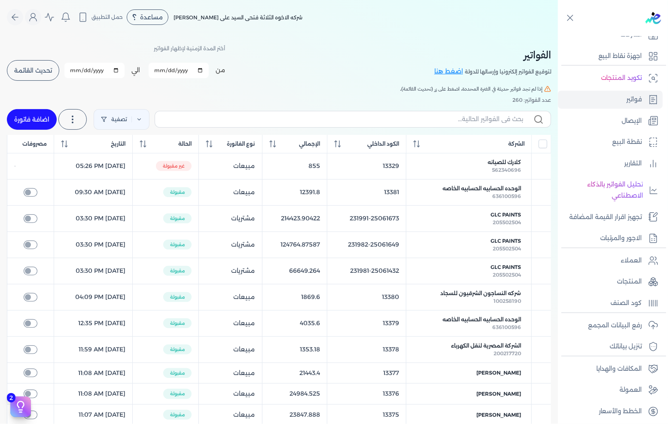
click at [32, 69] on span "تحديث القائمة" at bounding box center [33, 70] width 38 height 6
